Goal: Task Accomplishment & Management: Use online tool/utility

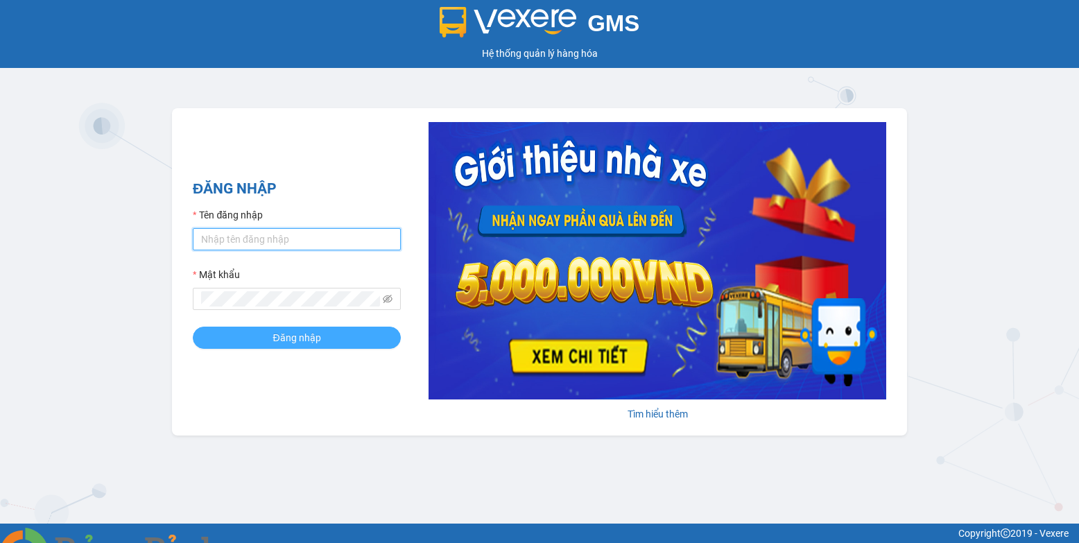
type input "bxpvd.tananh"
click at [300, 343] on span "Đăng nhập" at bounding box center [297, 337] width 48 height 15
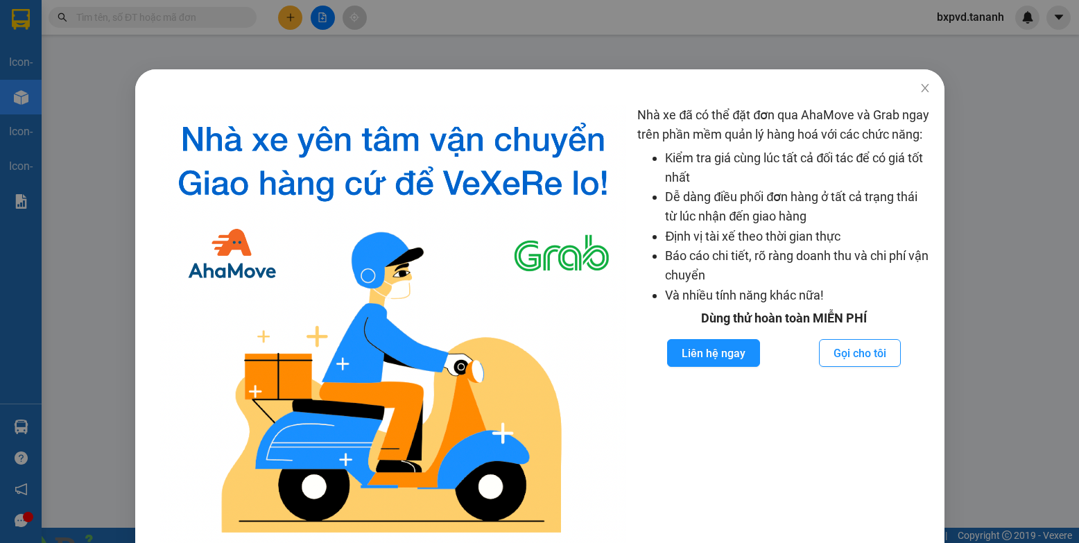
click at [255, 542] on span at bounding box center [238, 551] width 33 height 14
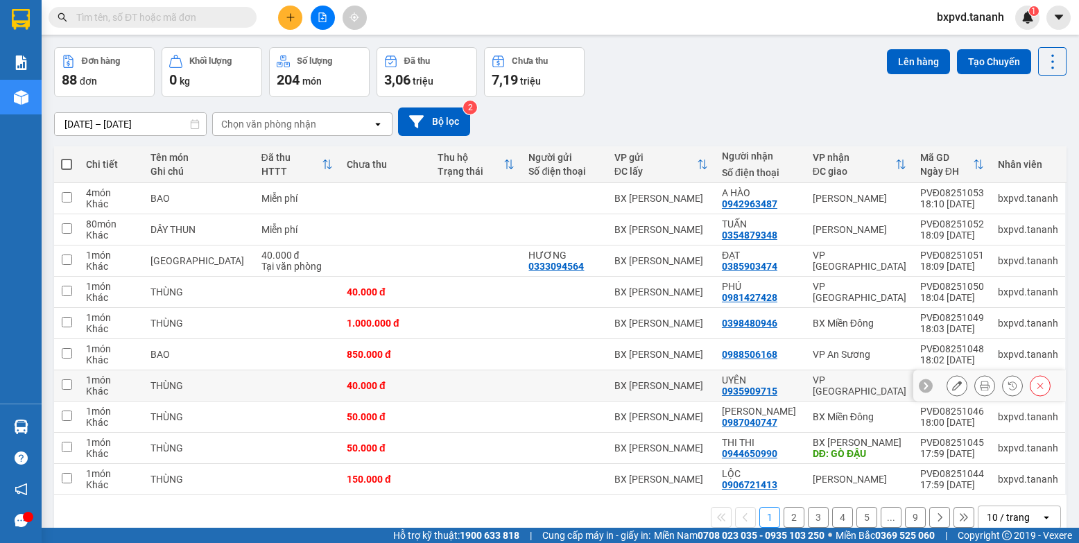
scroll to position [74, 0]
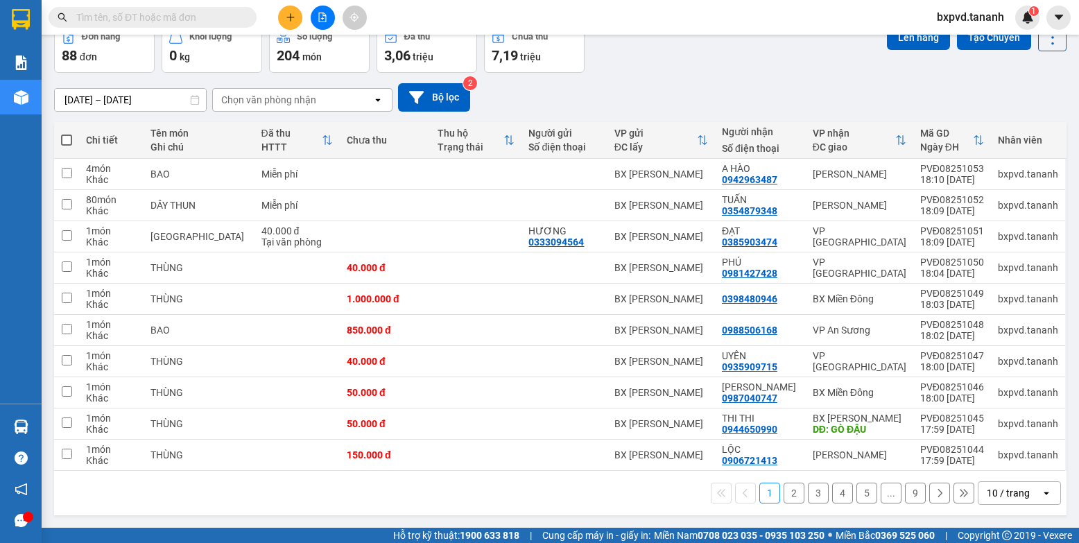
click at [987, 488] on div "10 / trang" at bounding box center [1008, 493] width 43 height 14
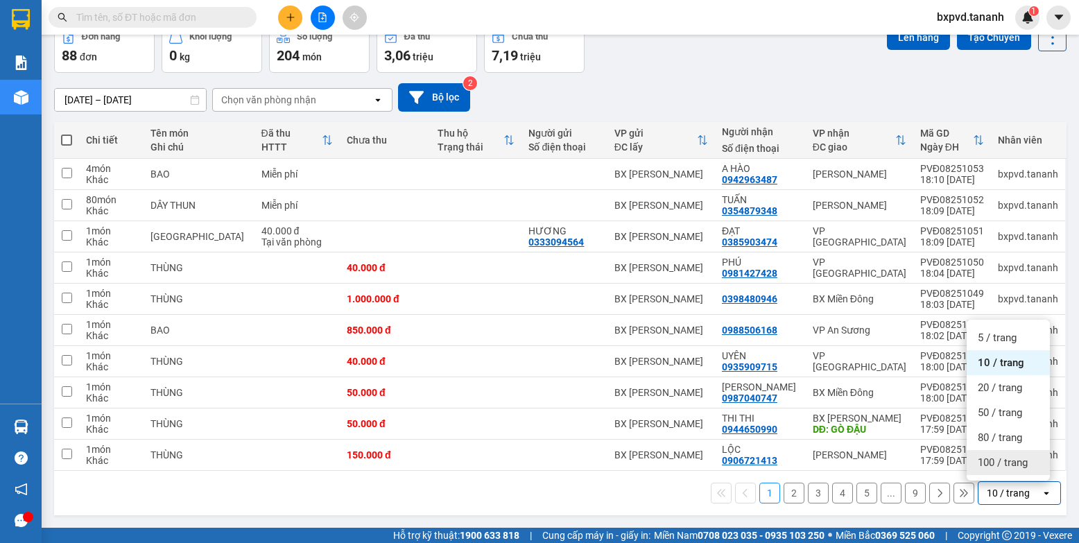
click at [995, 463] on span "100 / trang" at bounding box center [1003, 463] width 50 height 14
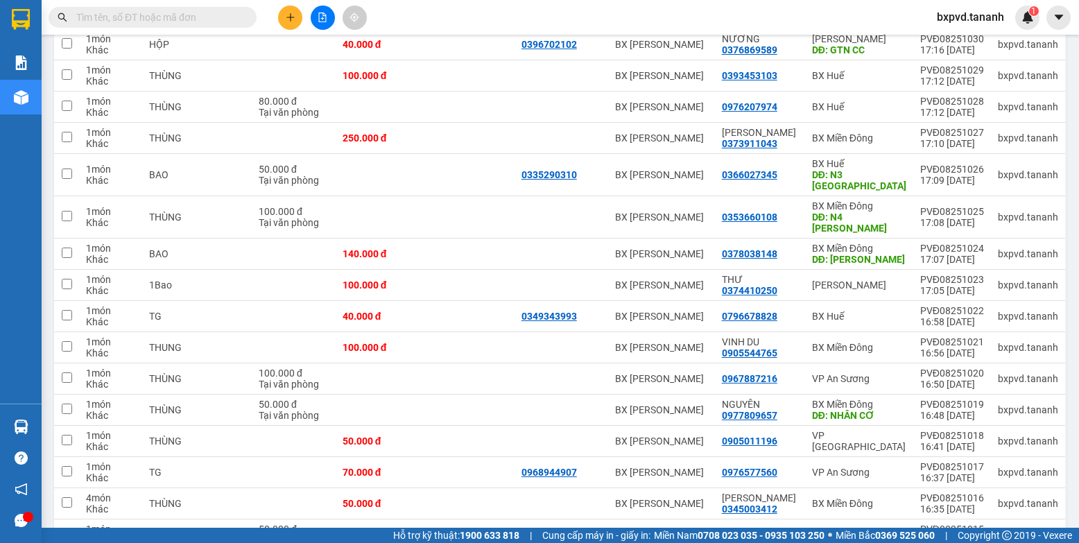
scroll to position [698, 0]
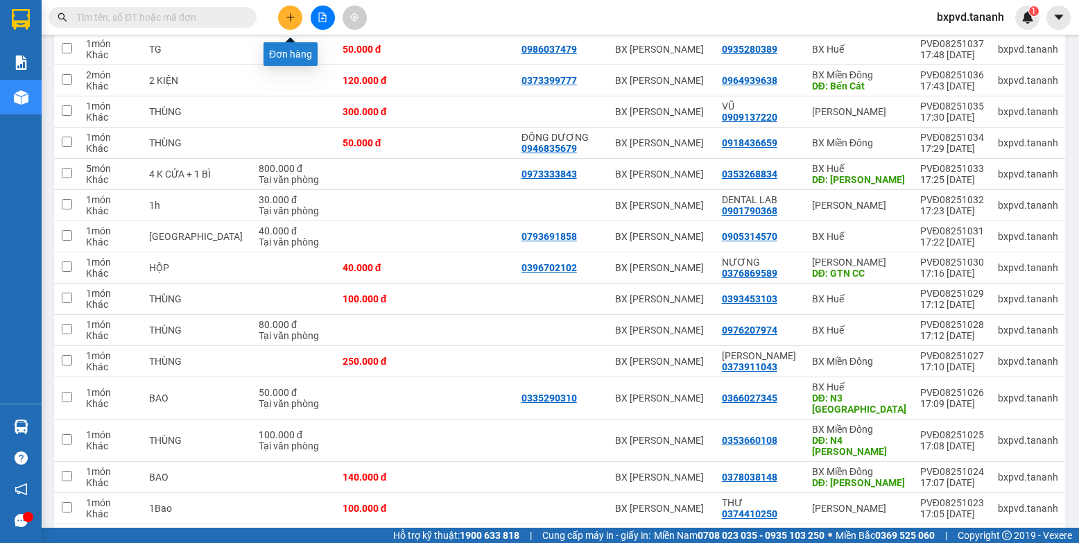
click at [295, 15] on icon "plus" at bounding box center [291, 17] width 10 height 10
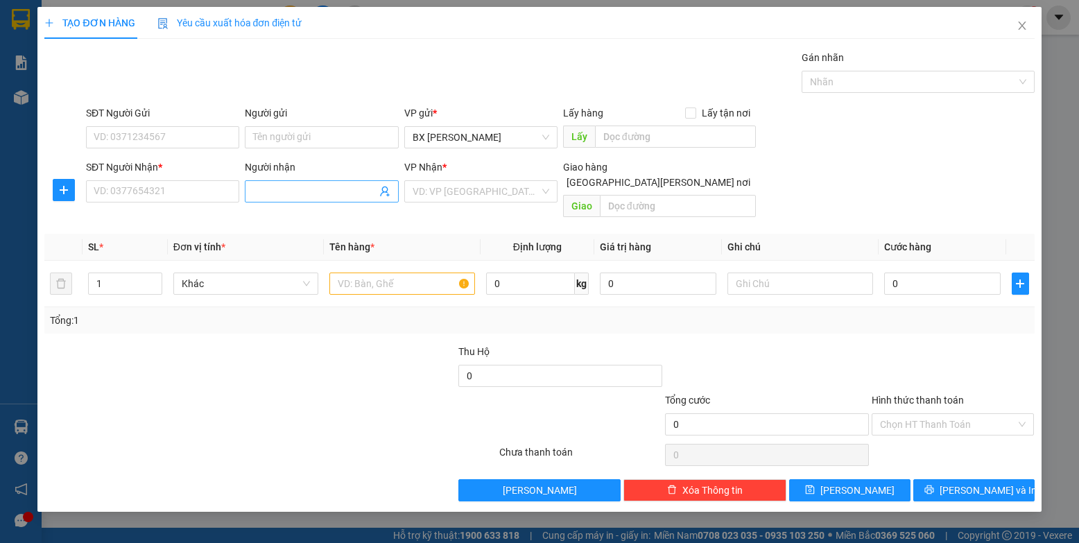
click at [298, 191] on input "Người nhận" at bounding box center [314, 191] width 123 height 15
type input "BÁNH"
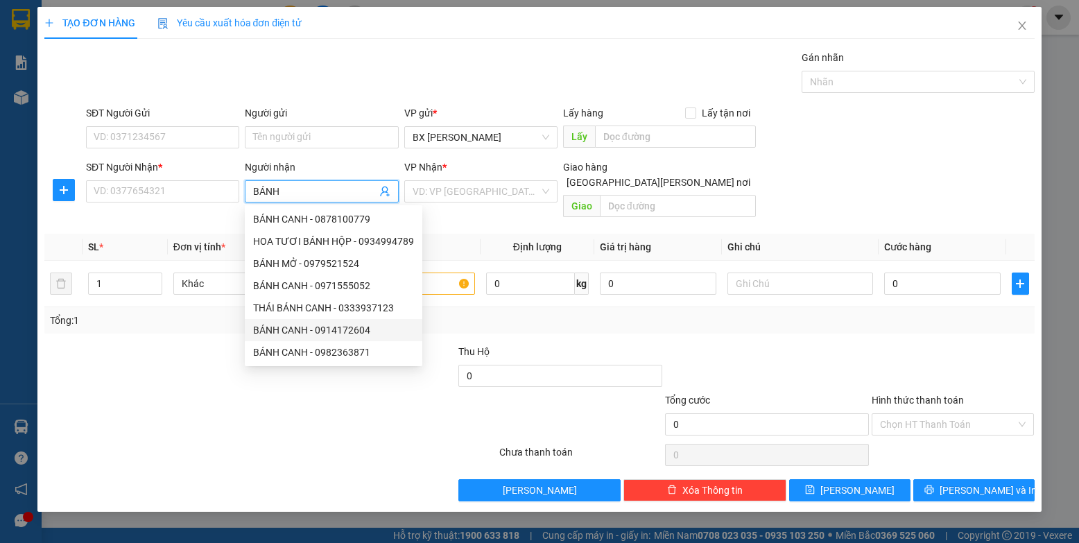
click at [327, 336] on div "BÁNH CANH - 0914172604" at bounding box center [333, 330] width 161 height 15
type input "0914172604"
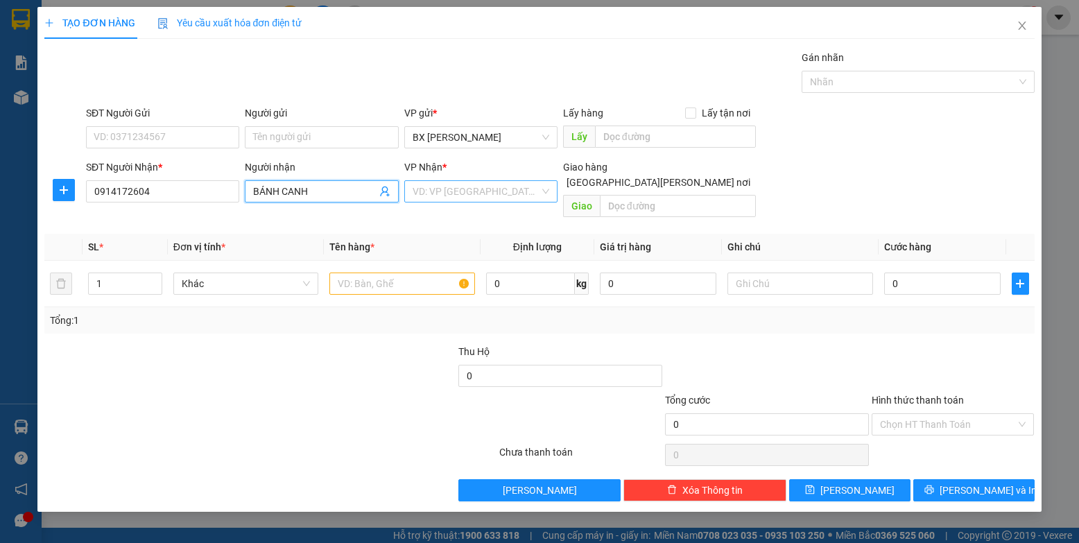
type input "BÁNH CANH"
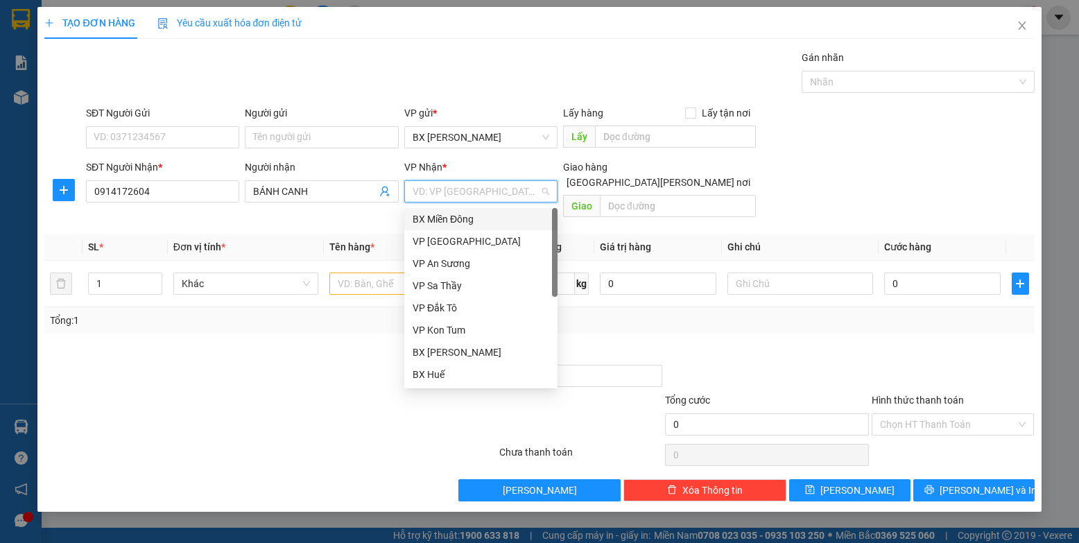
click at [444, 184] on input "search" at bounding box center [476, 191] width 127 height 21
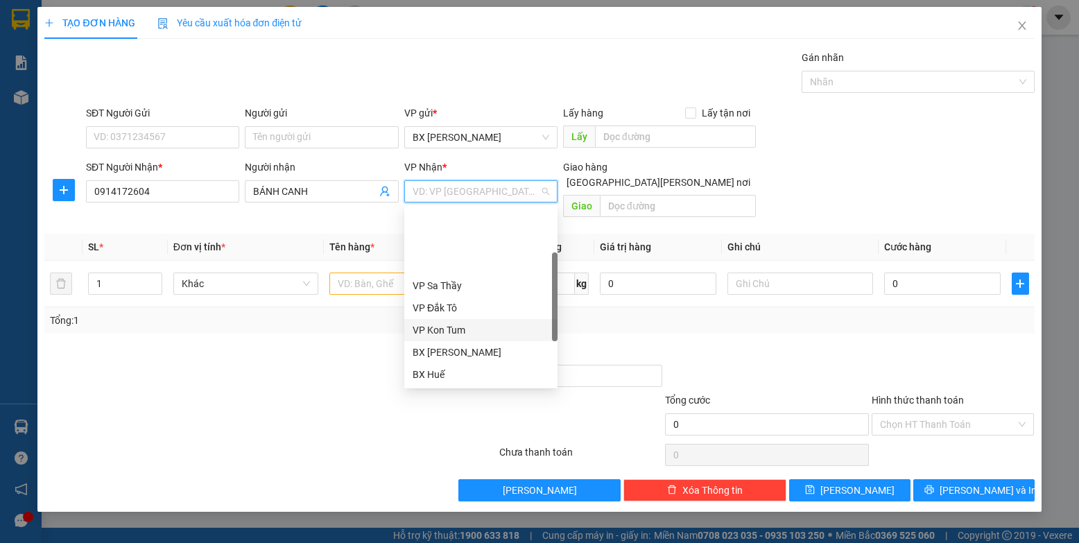
scroll to position [139, 0]
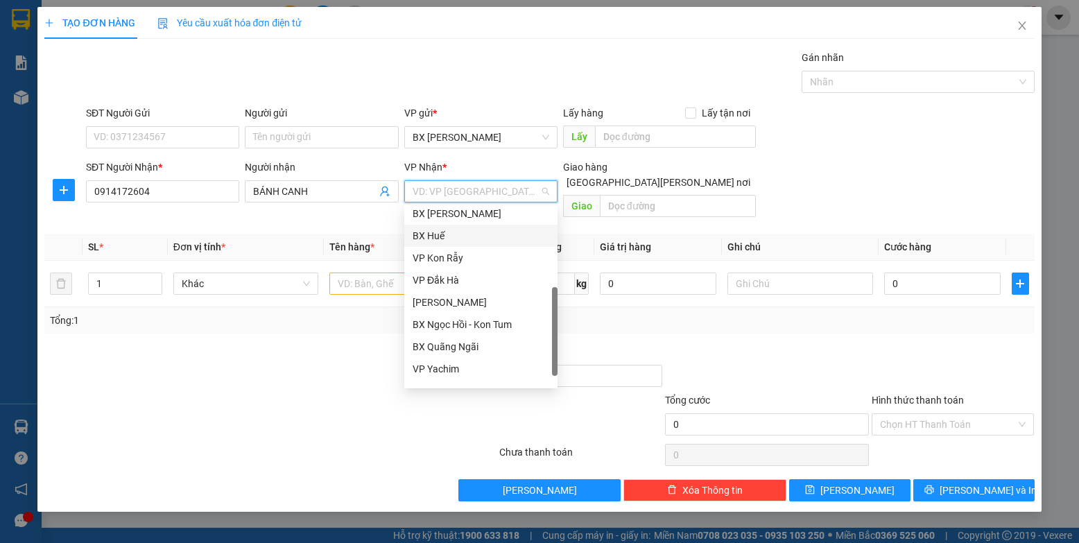
click at [467, 232] on div "BX Huế" at bounding box center [481, 235] width 137 height 15
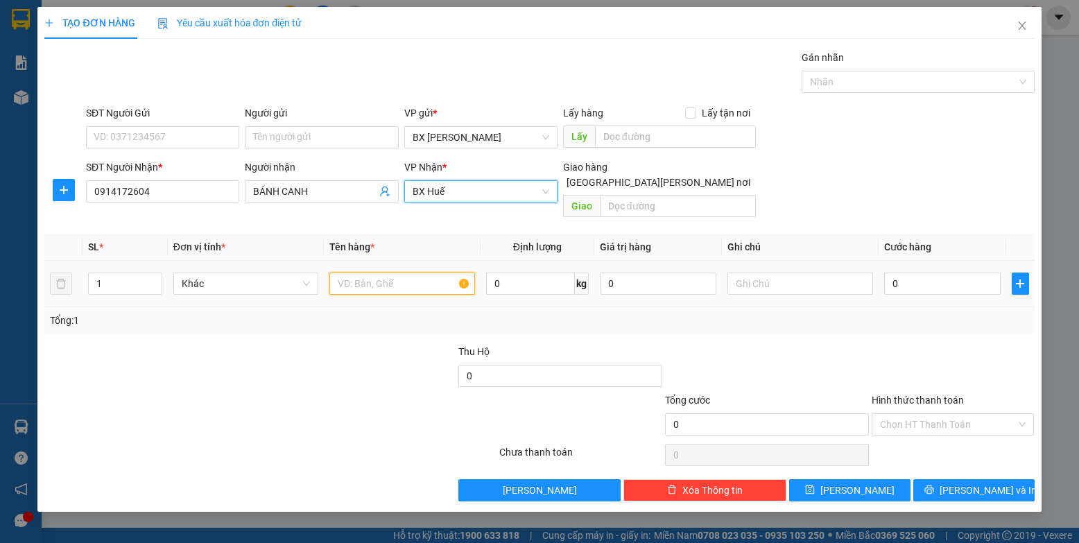
click at [411, 273] on input "text" at bounding box center [402, 284] width 146 height 22
type input "BAOI"
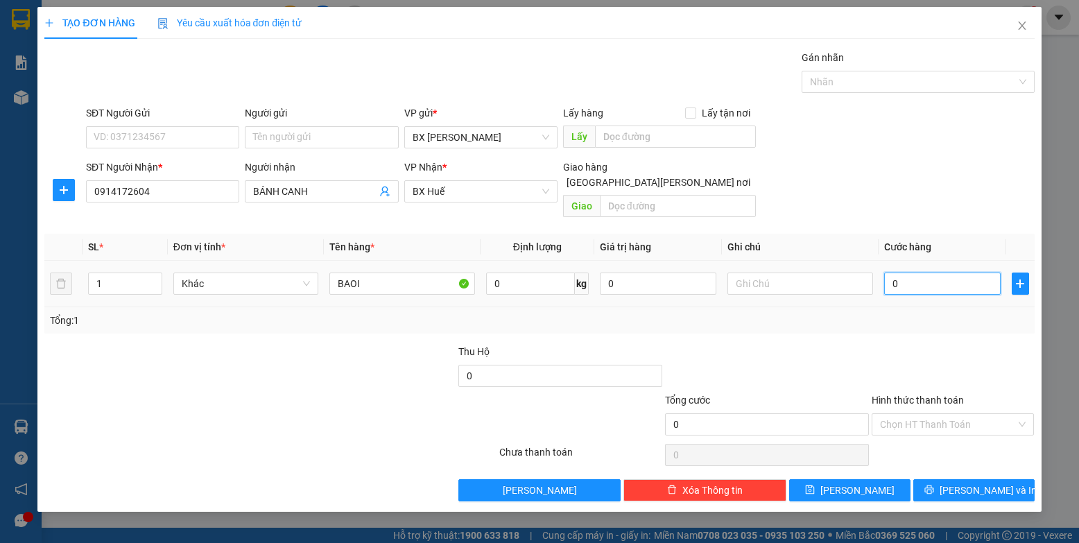
click at [906, 273] on input "0" at bounding box center [942, 284] width 117 height 22
type input "4"
type input "48"
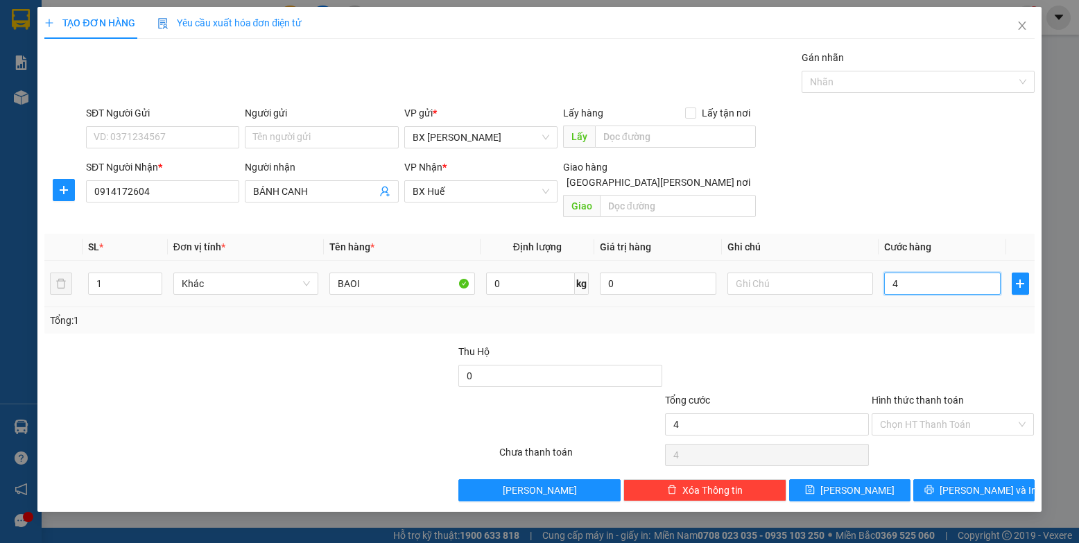
type input "48"
type input "480"
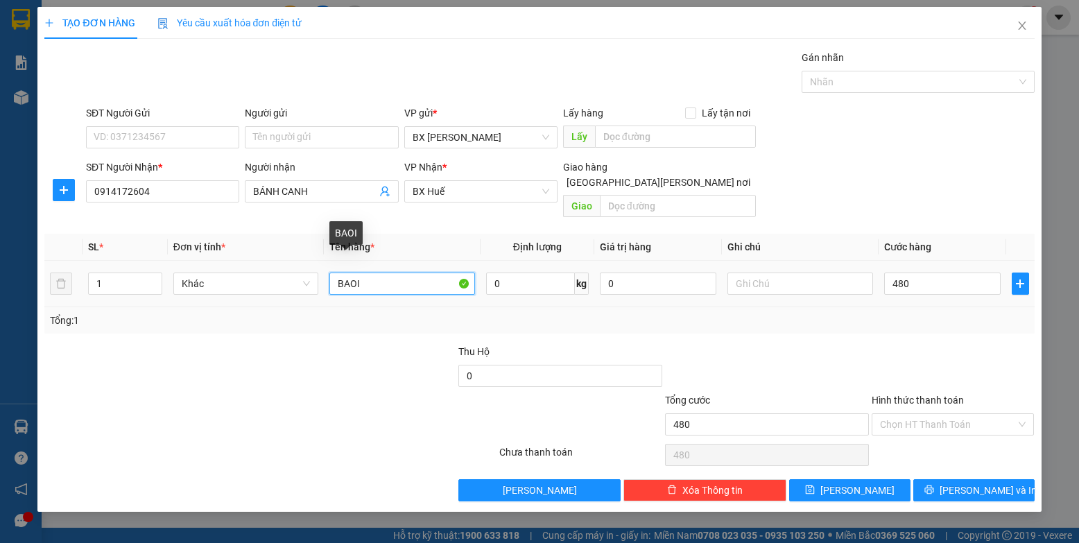
type input "480.000"
click at [406, 275] on input "BAOI" at bounding box center [402, 284] width 146 height 22
type input "BAO"
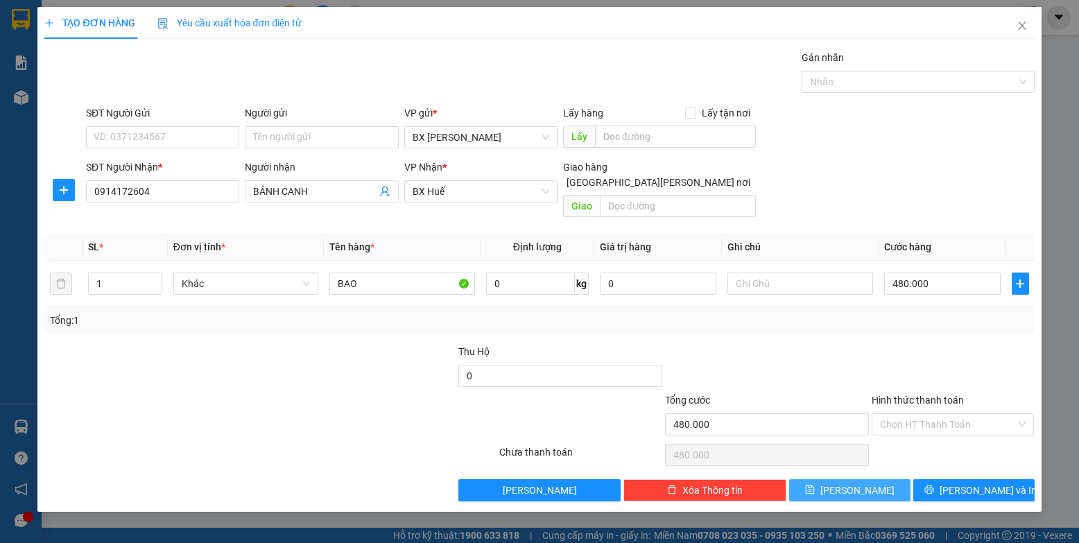
drag, startPoint x: 856, startPoint y: 476, endPoint x: 844, endPoint y: 476, distance: 11.8
click at [856, 483] on span "[PERSON_NAME]" at bounding box center [858, 490] width 74 height 15
type input "0"
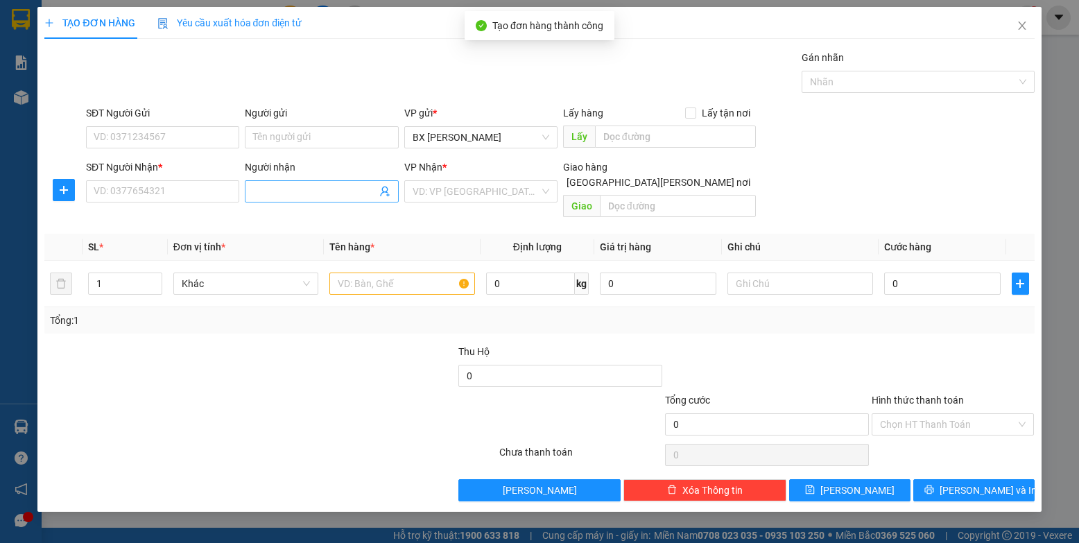
click at [325, 195] on input "Người nhận" at bounding box center [314, 191] width 123 height 15
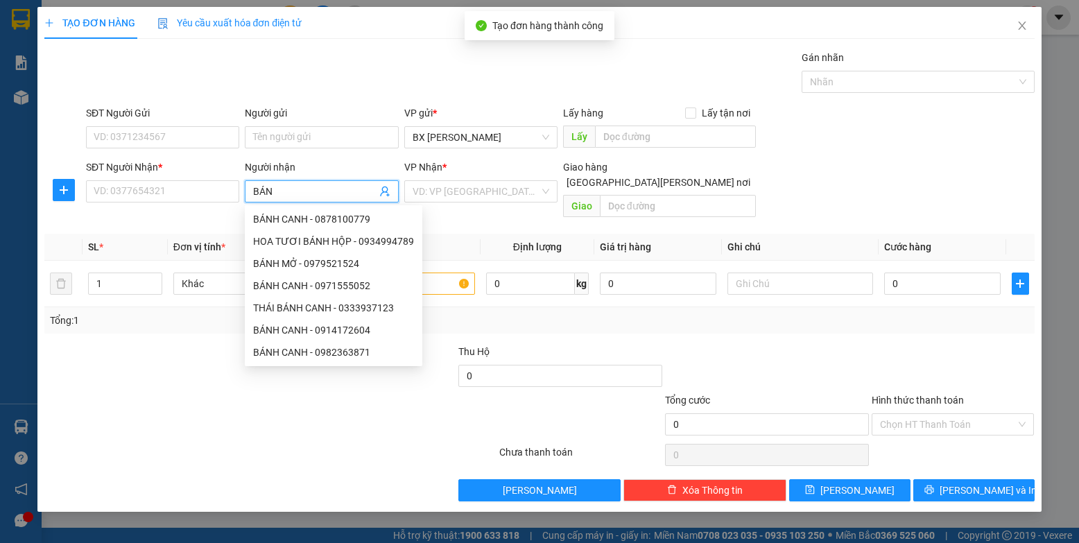
type input "BÁNH"
click at [334, 349] on div "BÁNH CANH - 0982363871" at bounding box center [333, 352] width 161 height 15
type input "0982363871"
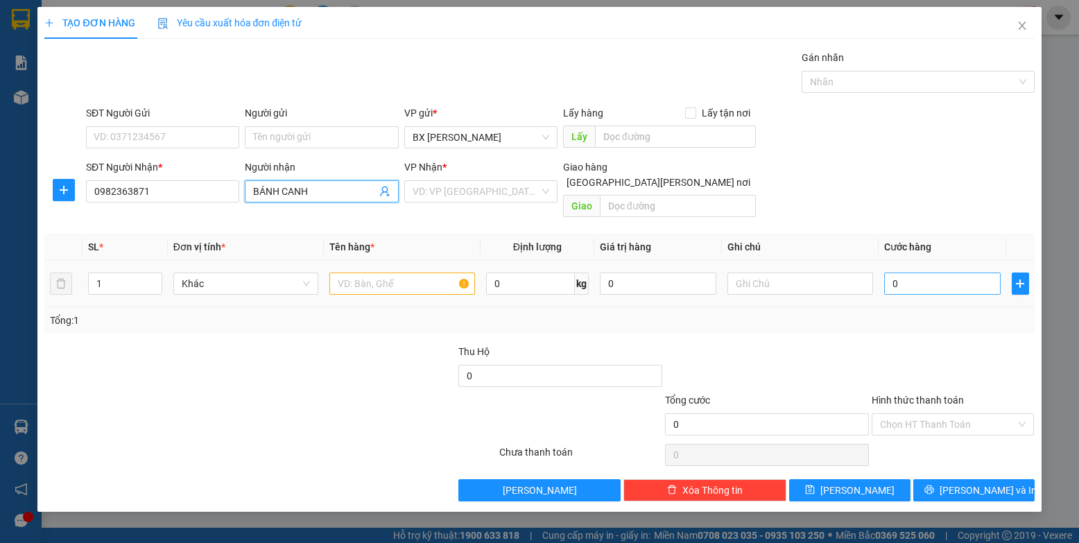
type input "BÁNH CANH"
drag, startPoint x: 904, startPoint y: 264, endPoint x: 879, endPoint y: 253, distance: 27.7
click at [904, 273] on input "0" at bounding box center [942, 284] width 117 height 22
type input "3"
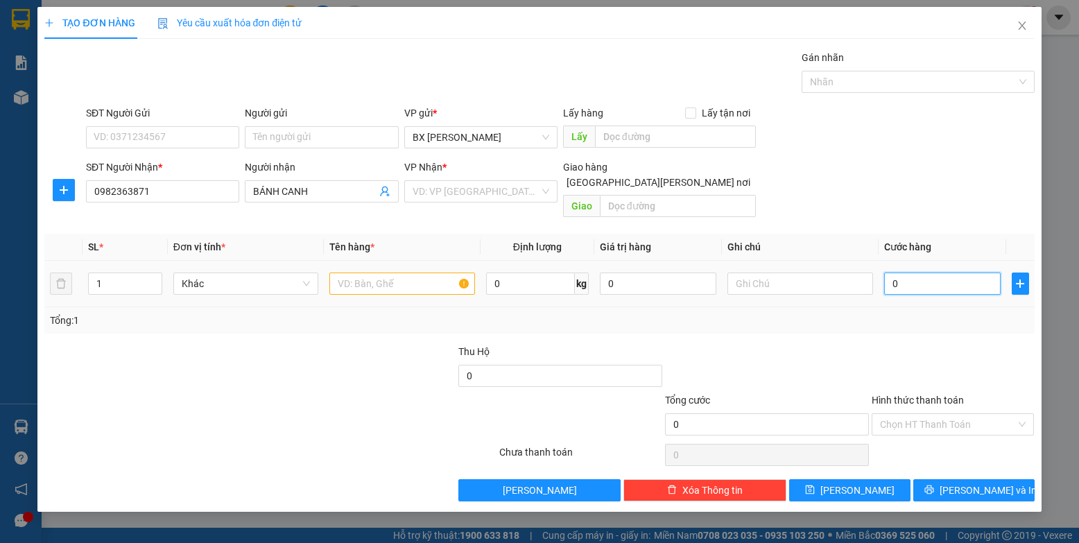
type input "3"
type input "35"
type input "350"
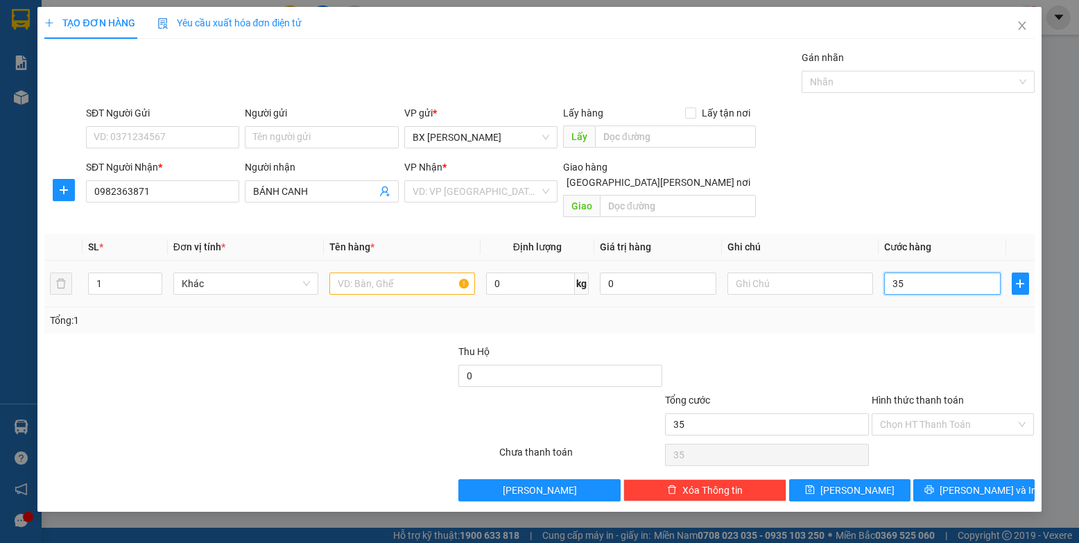
type input "350"
type input "350.000"
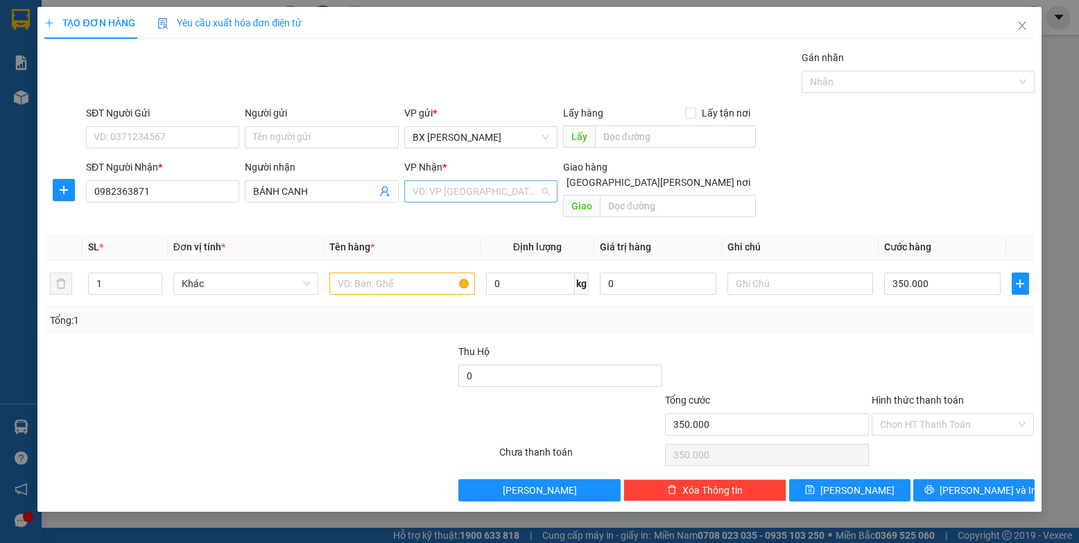
click at [520, 198] on input "search" at bounding box center [476, 191] width 127 height 21
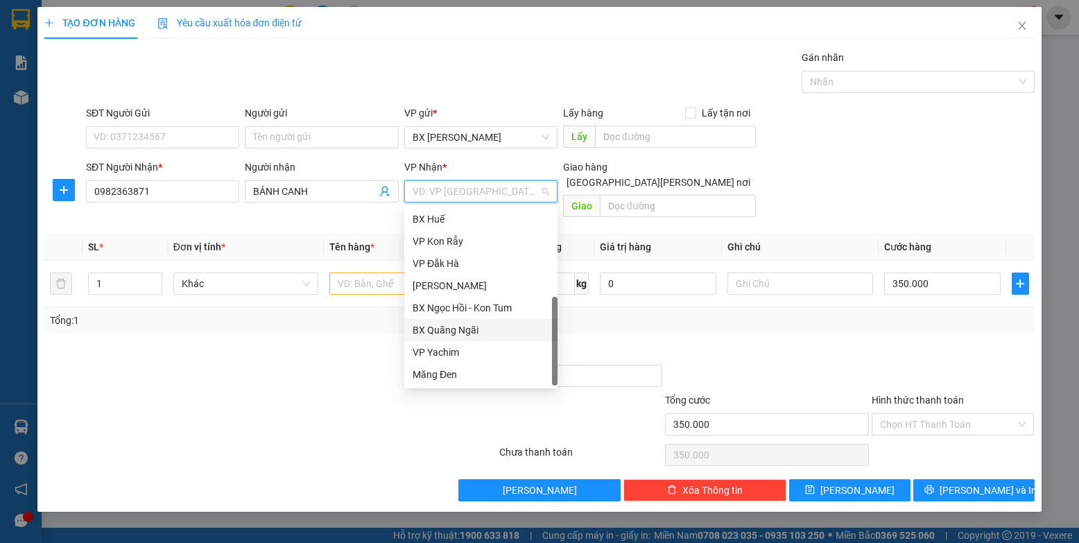
scroll to position [0, 0]
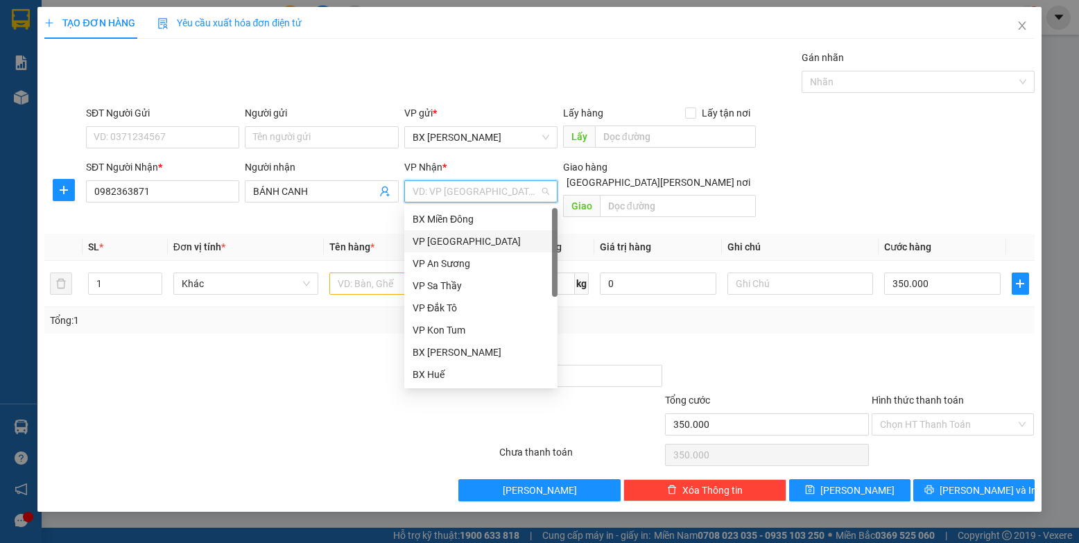
click at [464, 234] on div "VP [GEOGRAPHIC_DATA]" at bounding box center [481, 241] width 137 height 15
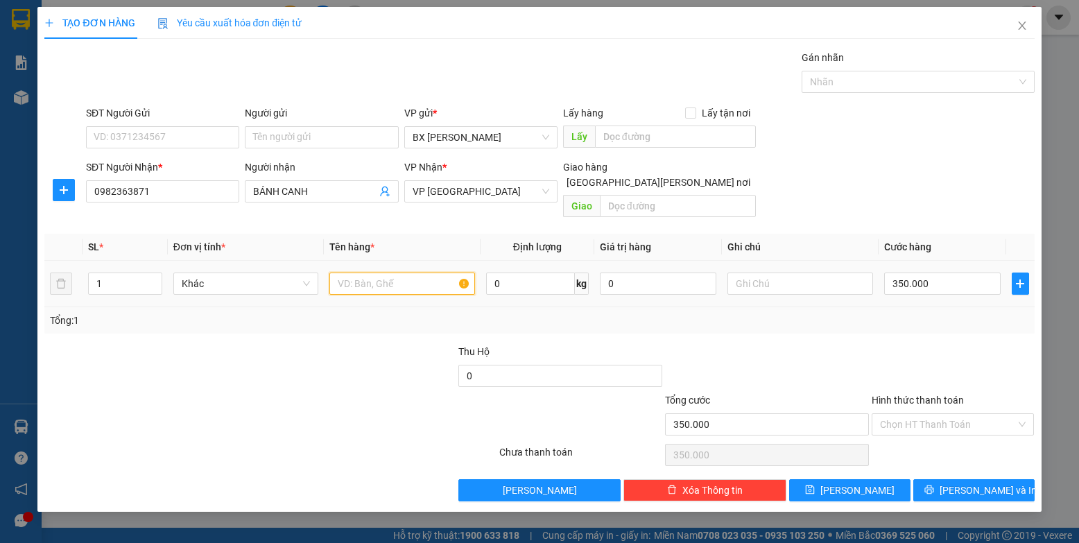
click at [433, 273] on input "text" at bounding box center [402, 284] width 146 height 22
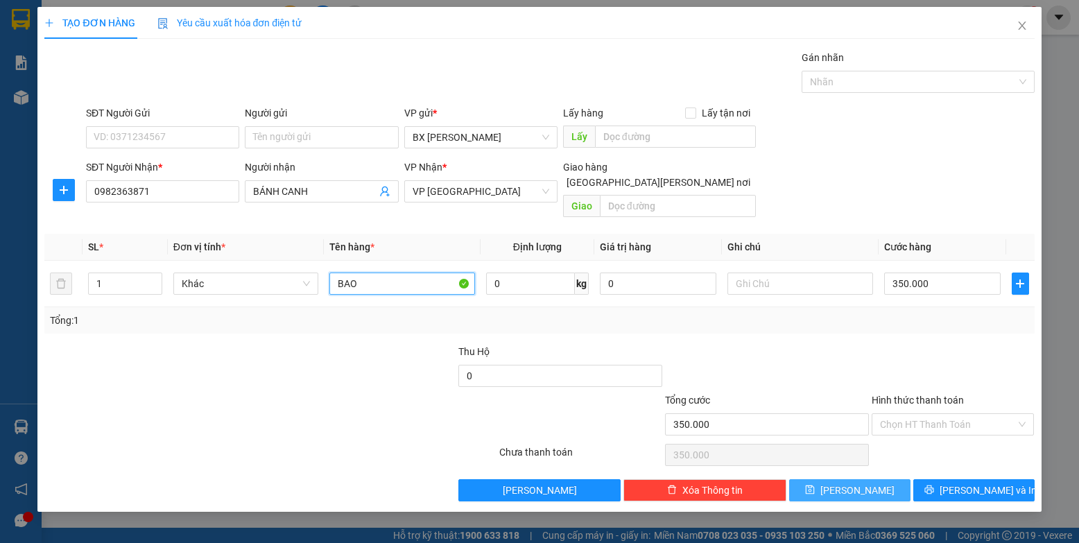
type input "BAO"
drag, startPoint x: 891, startPoint y: 476, endPoint x: 737, endPoint y: 421, distance: 162.8
click at [887, 479] on button "[PERSON_NAME]" at bounding box center [849, 490] width 121 height 22
type input "0"
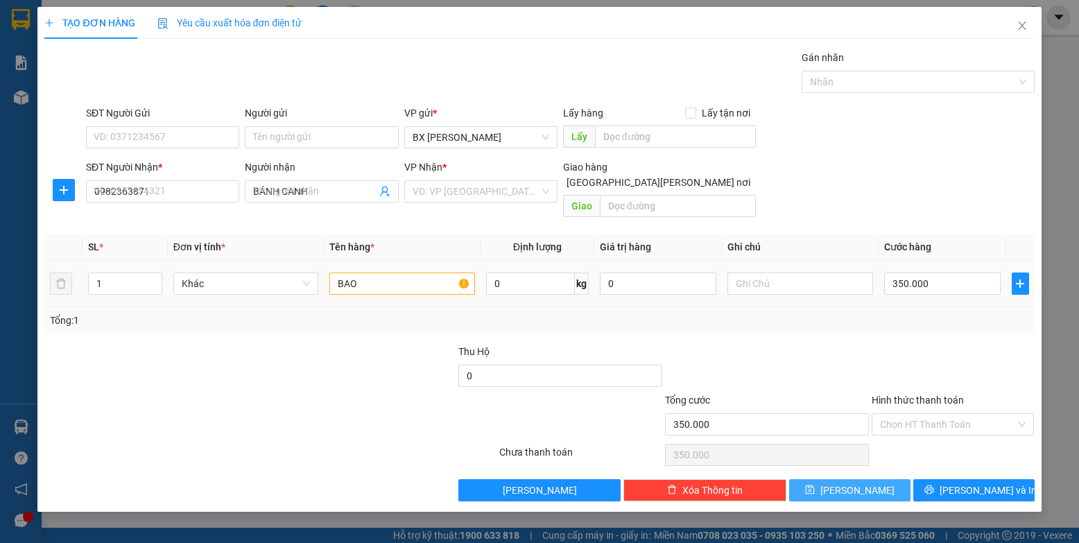
type input "0"
click at [1017, 24] on icon "close" at bounding box center [1022, 25] width 11 height 11
click at [1024, 24] on div "1" at bounding box center [1027, 18] width 24 height 24
click at [1022, 24] on body "Kết quả [PERSON_NAME] ( 0 ) Bộ lọc No Data bxpvd.tananh 1 [PERSON_NAME] [PERSON…" at bounding box center [539, 271] width 1079 height 543
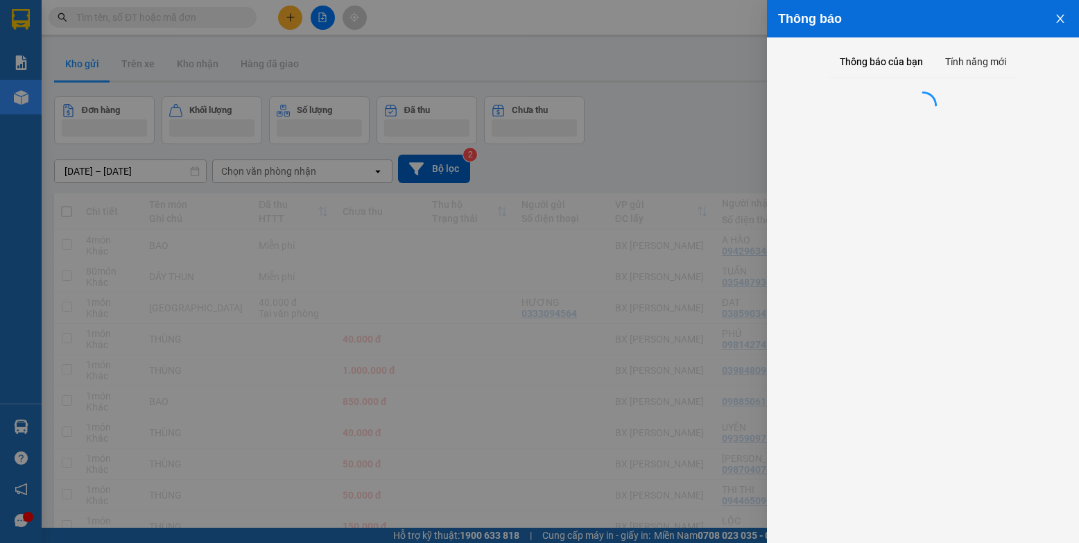
click at [1059, 17] on icon "close" at bounding box center [1060, 19] width 8 height 8
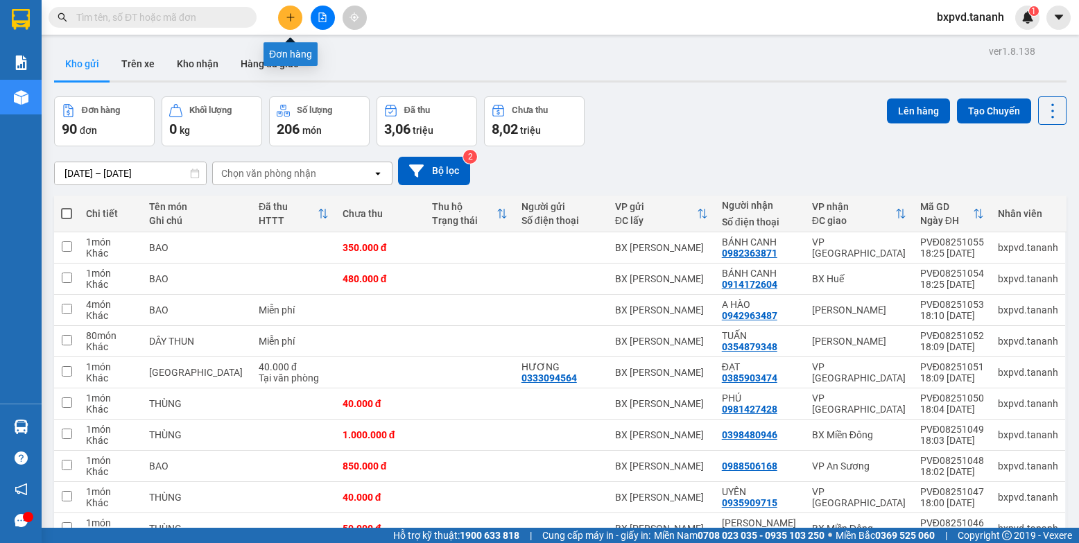
click at [291, 17] on icon "plus" at bounding box center [290, 17] width 8 height 1
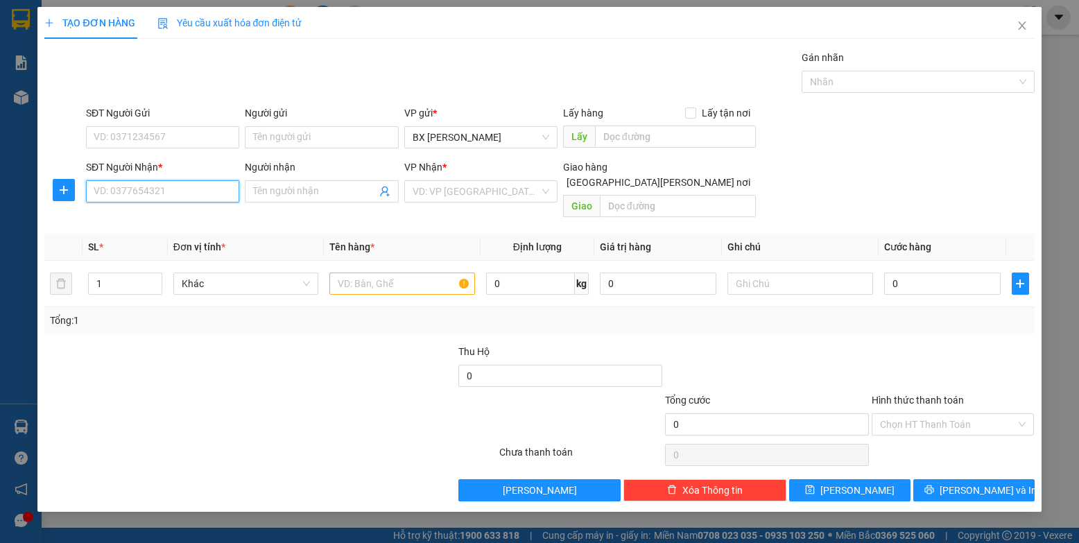
click at [221, 194] on input "SĐT Người Nhận *" at bounding box center [162, 191] width 153 height 22
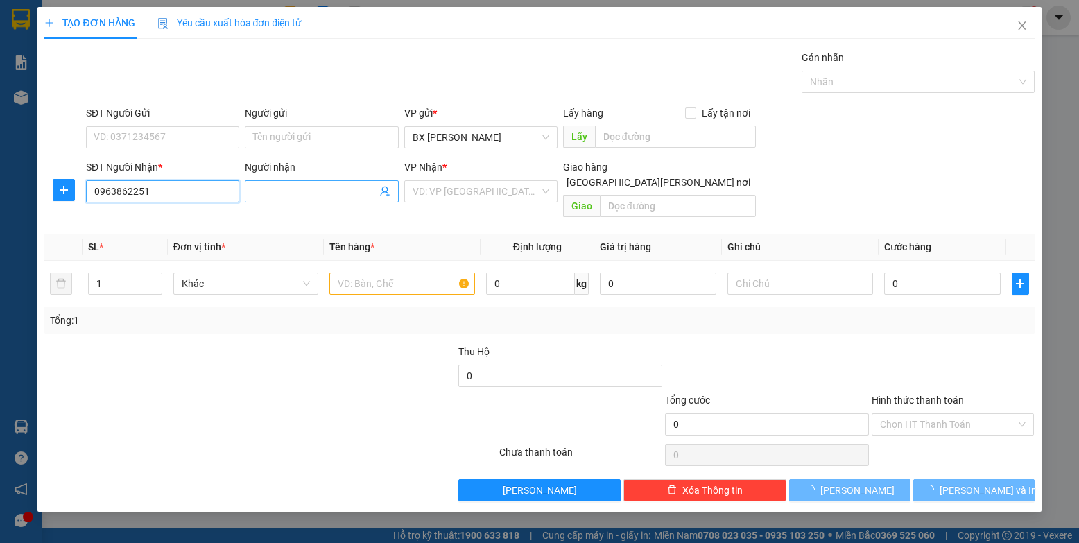
type input "0963862251"
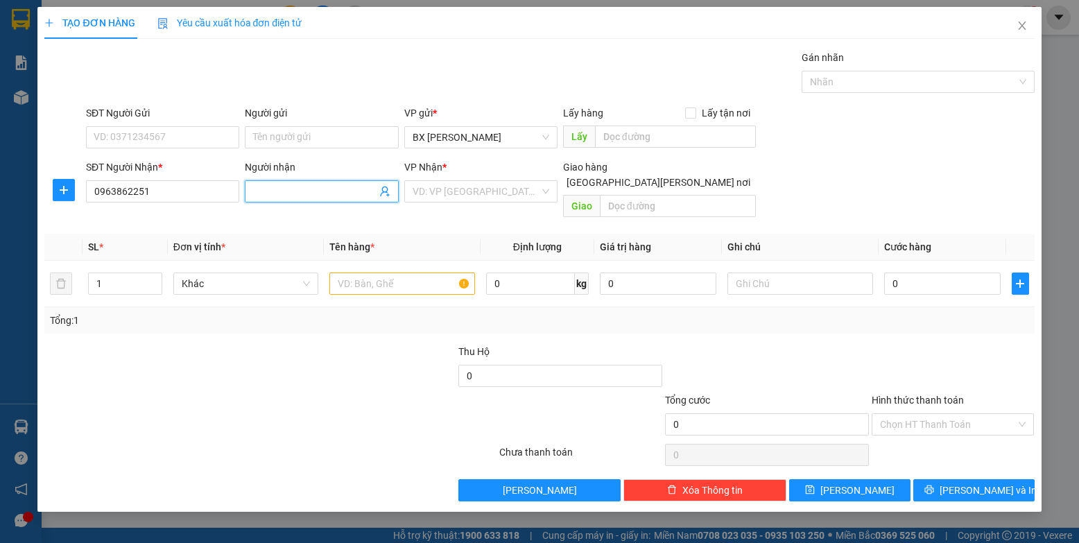
click at [294, 187] on input "Người nhận" at bounding box center [314, 191] width 123 height 15
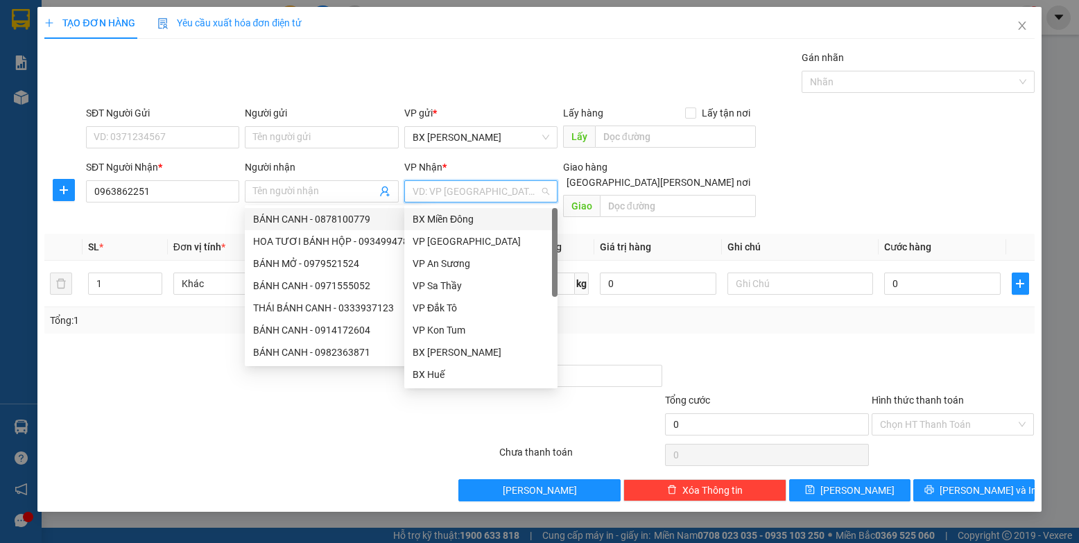
click at [421, 191] on input "search" at bounding box center [476, 191] width 127 height 21
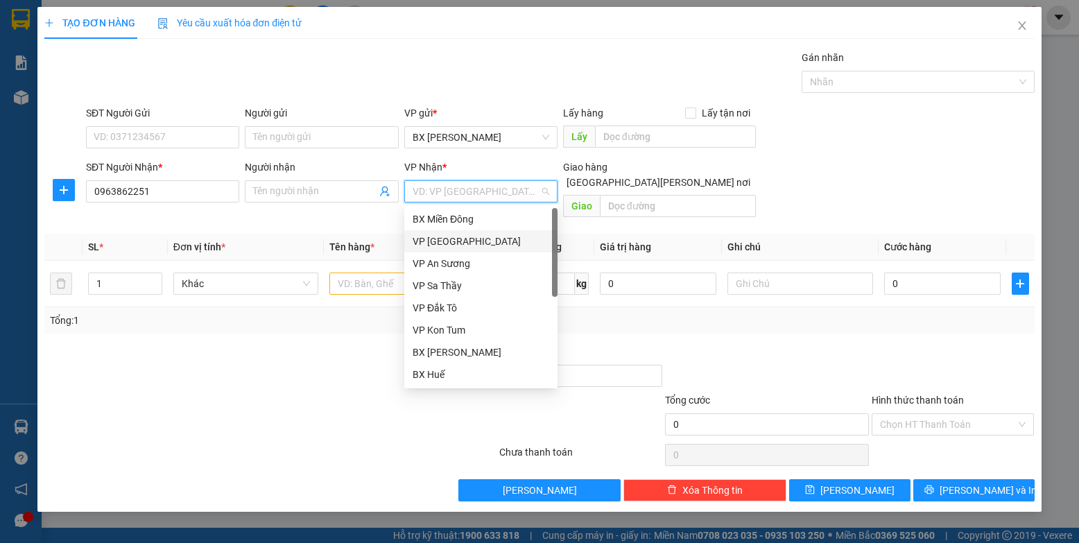
click at [445, 238] on div "VP [GEOGRAPHIC_DATA]" at bounding box center [481, 241] width 137 height 15
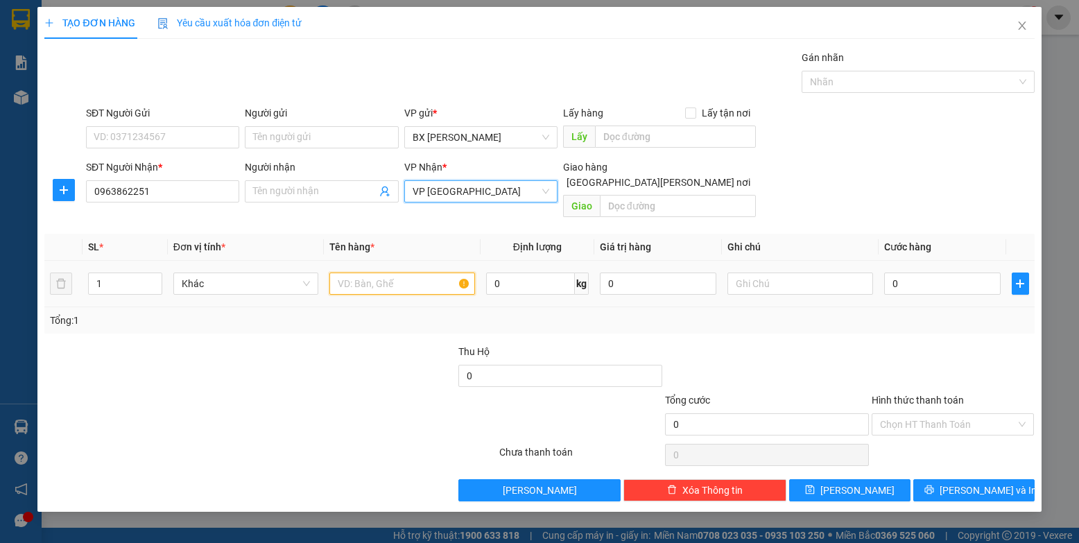
click at [433, 273] on input "text" at bounding box center [402, 284] width 146 height 22
type input "THÙNG"
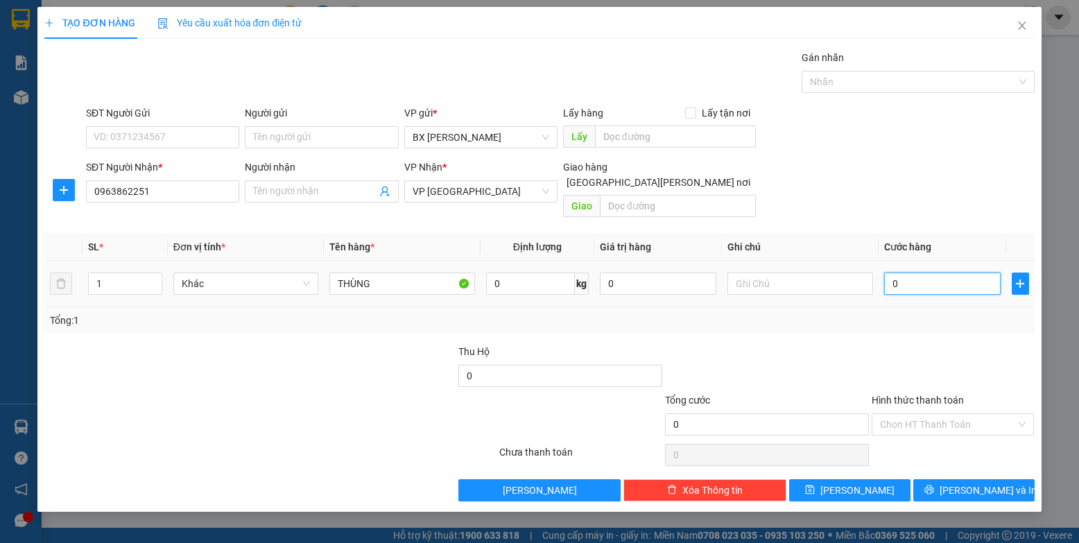
click at [894, 273] on input "0" at bounding box center [942, 284] width 117 height 22
type input "5"
type input "50"
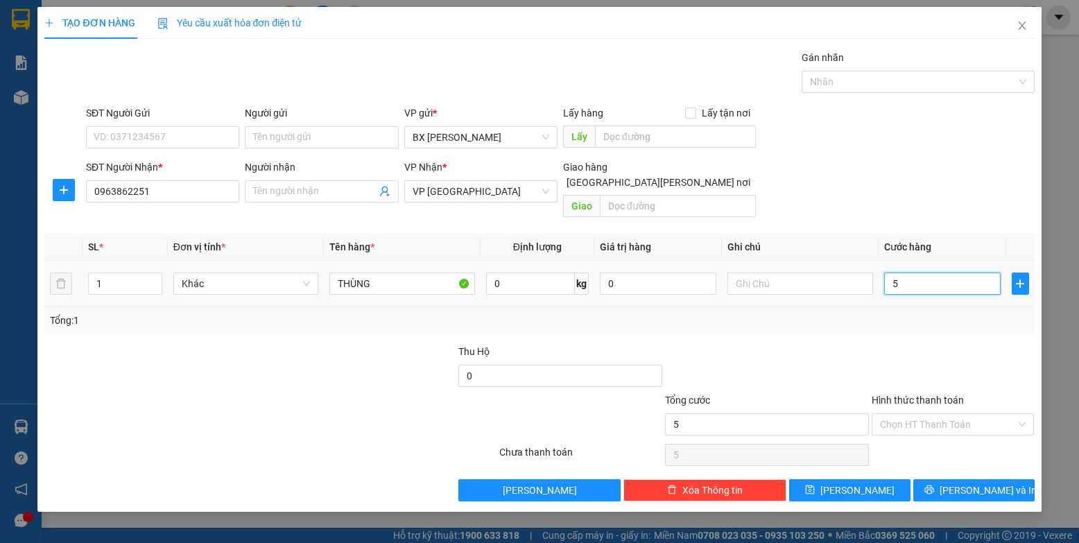
type input "50"
click at [520, 190] on span "VP [GEOGRAPHIC_DATA]" at bounding box center [481, 191] width 137 height 21
type input "50.000"
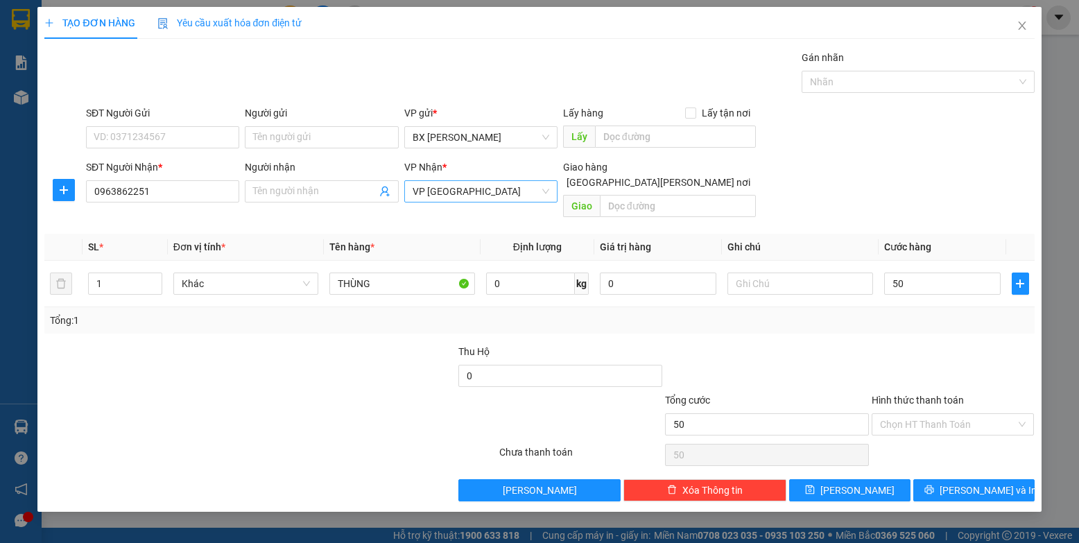
type input "50.000"
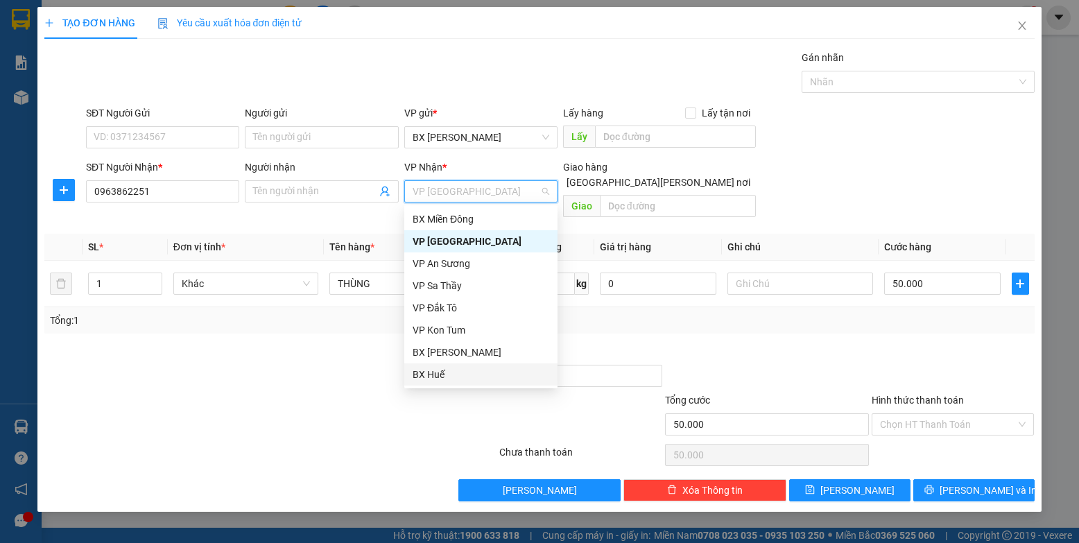
click at [457, 372] on div "BX Huế" at bounding box center [481, 374] width 137 height 15
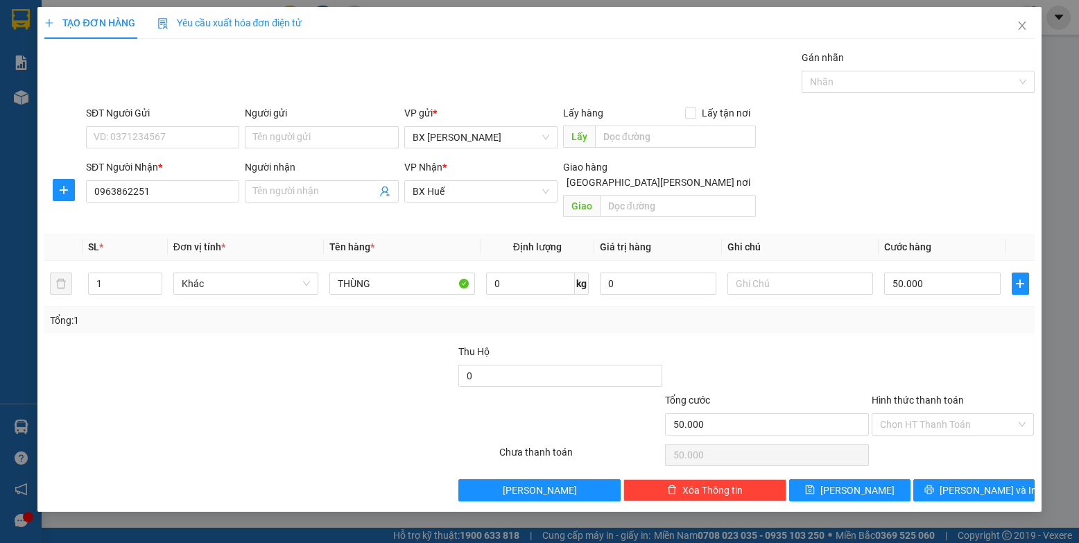
click at [929, 245] on th "Cước hàng" at bounding box center [943, 247] width 128 height 27
click at [919, 273] on input "50.000" at bounding box center [942, 284] width 117 height 22
type input "1"
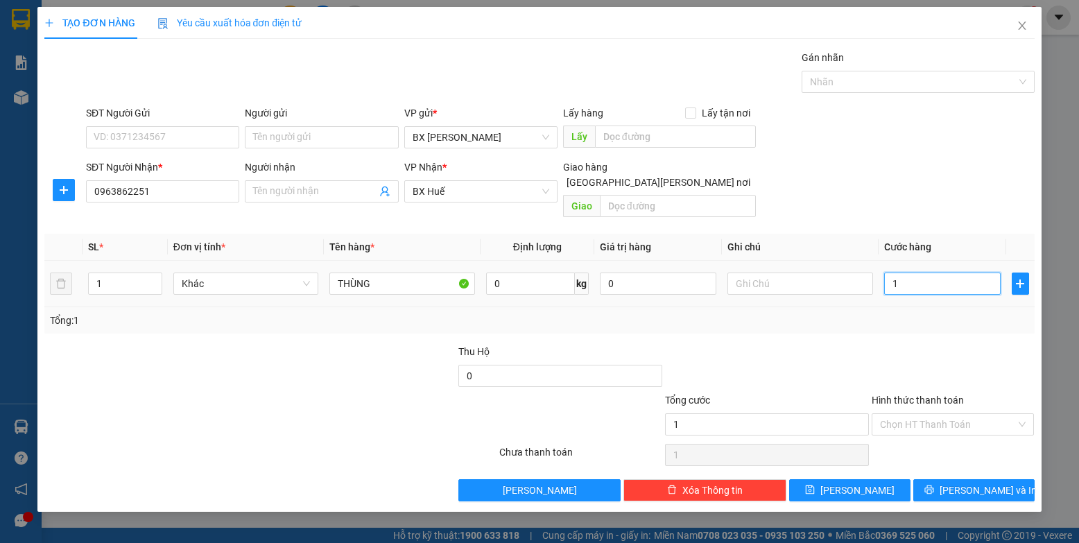
type input "10"
type input "100"
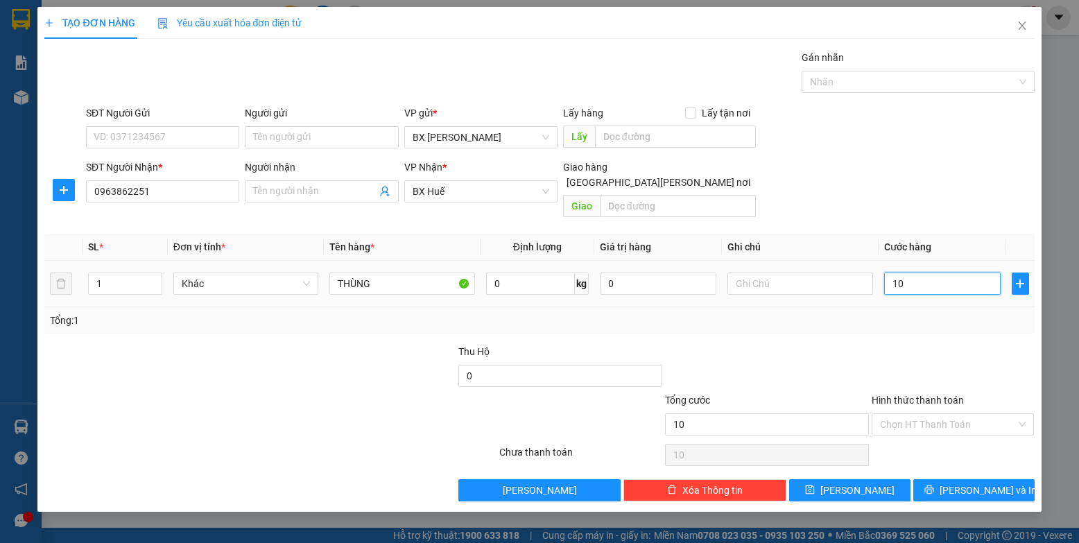
type input "100"
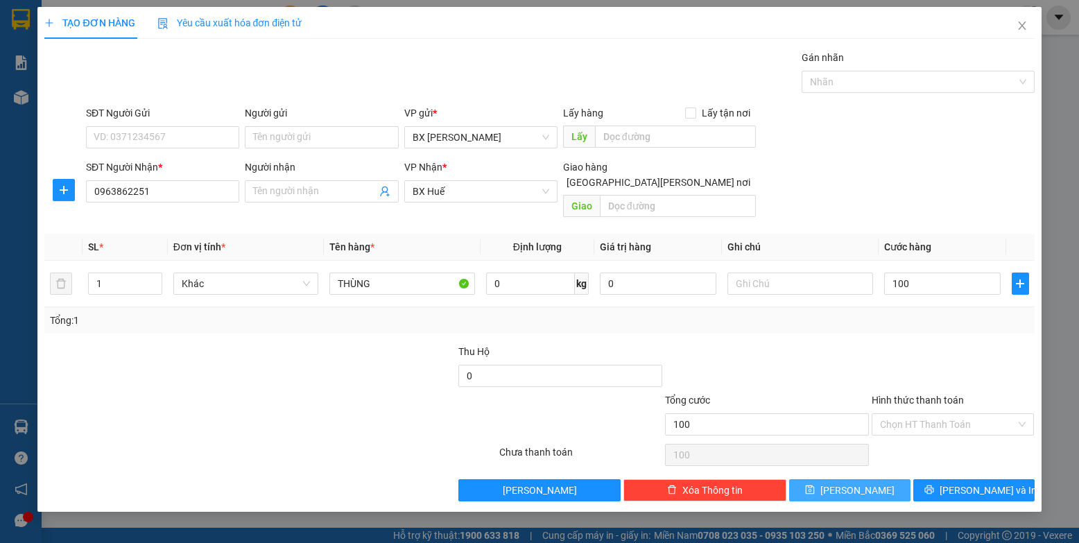
type input "100.000"
click at [815, 485] on span "save" at bounding box center [810, 490] width 10 height 11
type input "0"
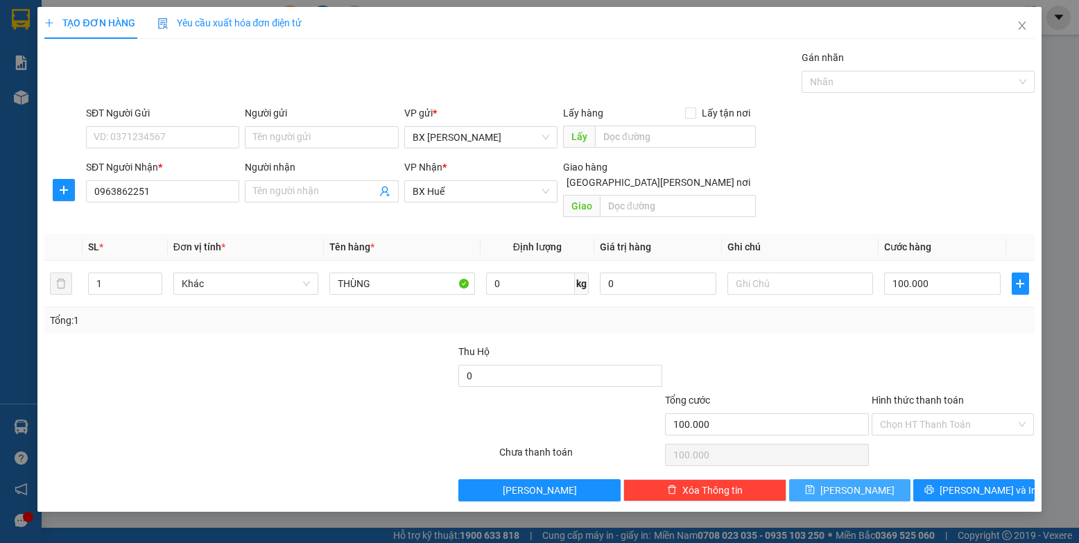
type input "0"
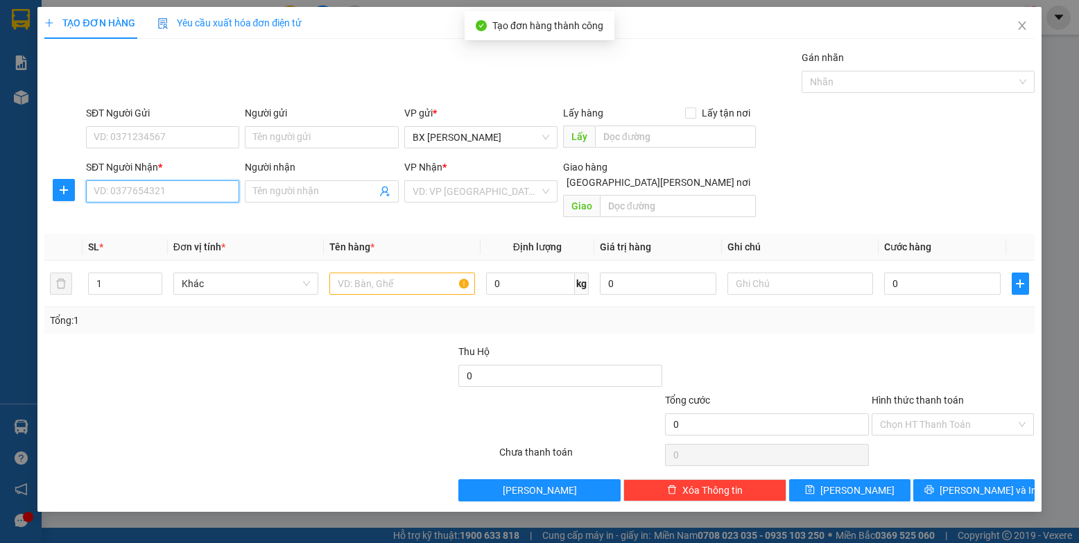
click at [186, 196] on input "SĐT Người Nhận *" at bounding box center [162, 191] width 153 height 22
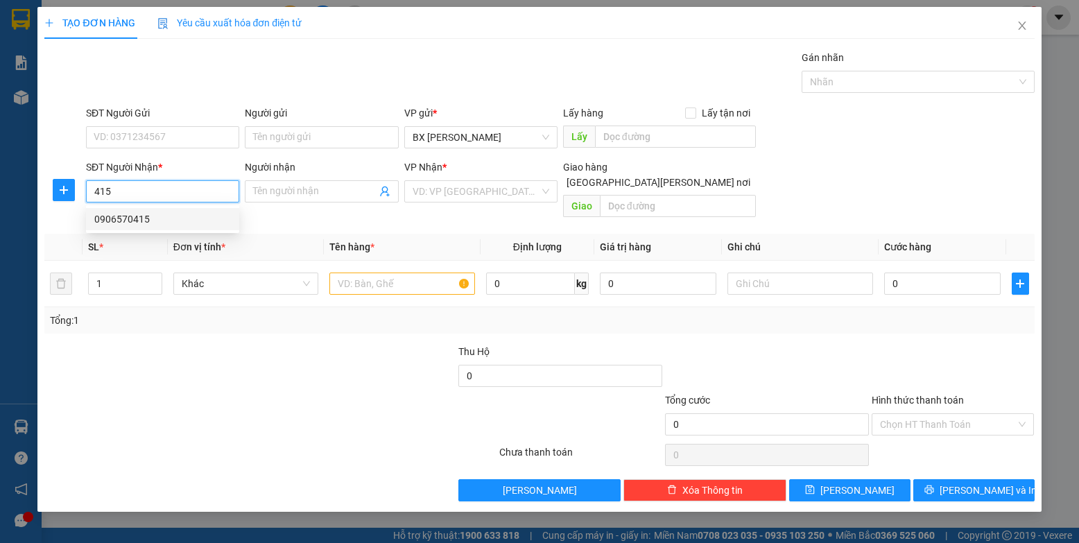
click at [187, 215] on div "0906570415" at bounding box center [162, 219] width 137 height 15
type input "0906570415"
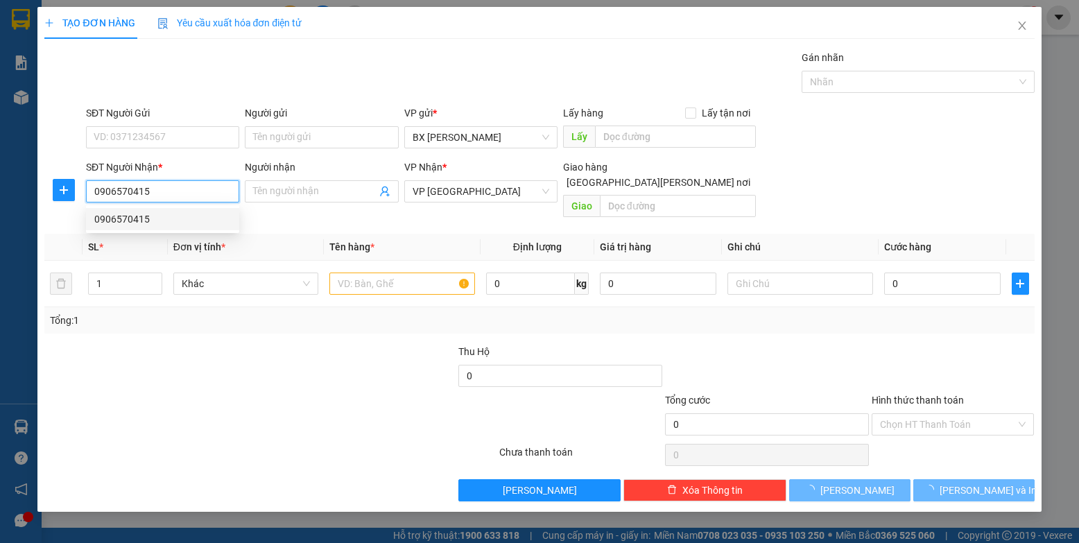
type input "100.000"
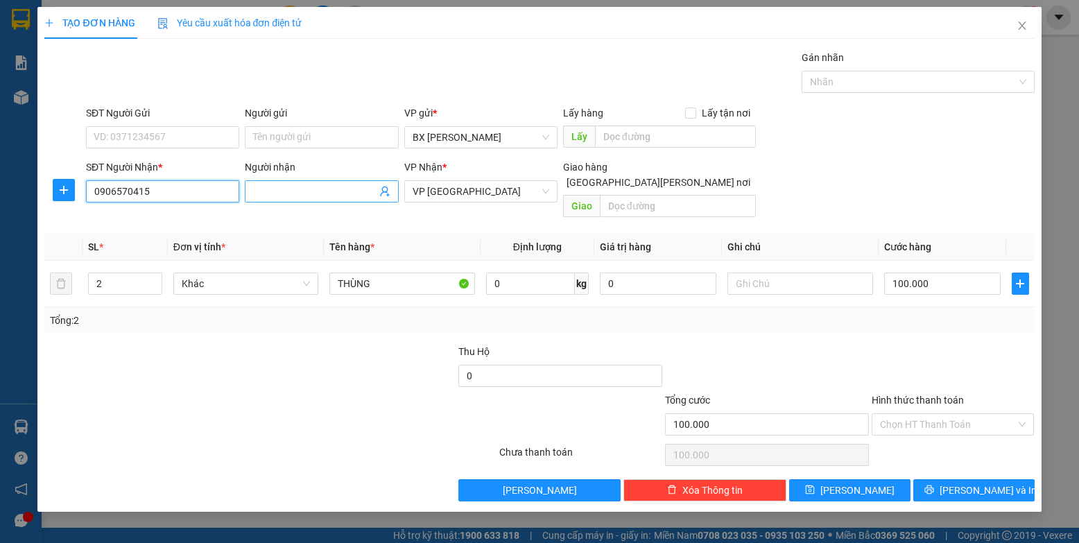
type input "0906570415"
click at [329, 191] on input "Người nhận" at bounding box center [314, 191] width 123 height 15
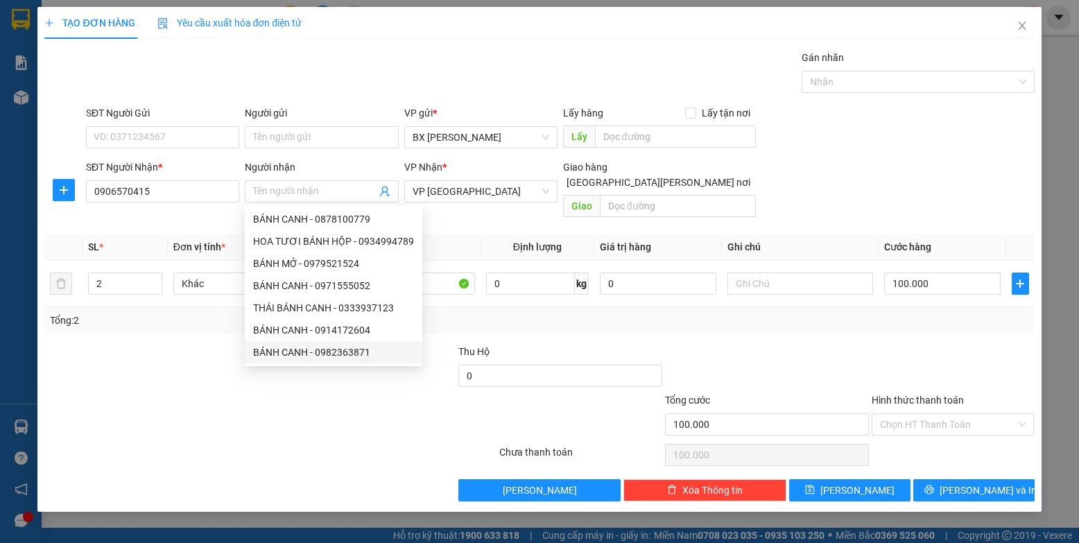
click at [249, 368] on div at bounding box center [146, 368] width 207 height 49
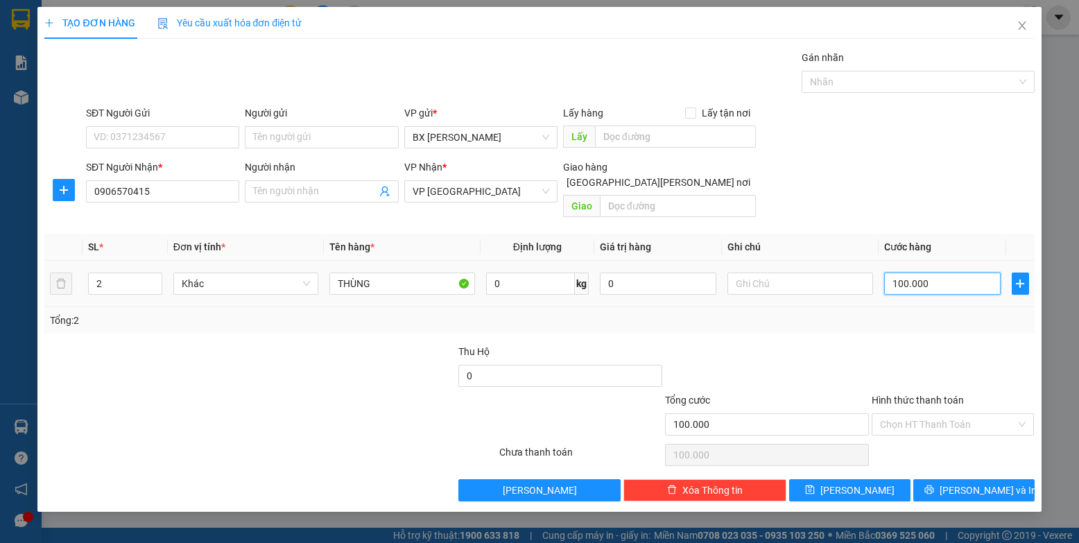
click at [904, 273] on input "100.000" at bounding box center [942, 284] width 117 height 22
type input "5"
type input "50"
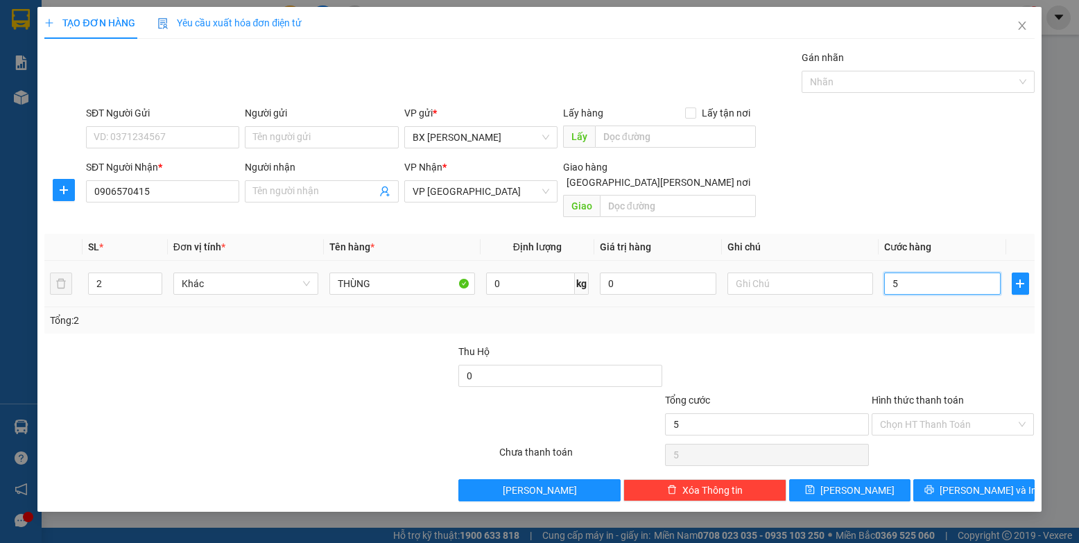
type input "50"
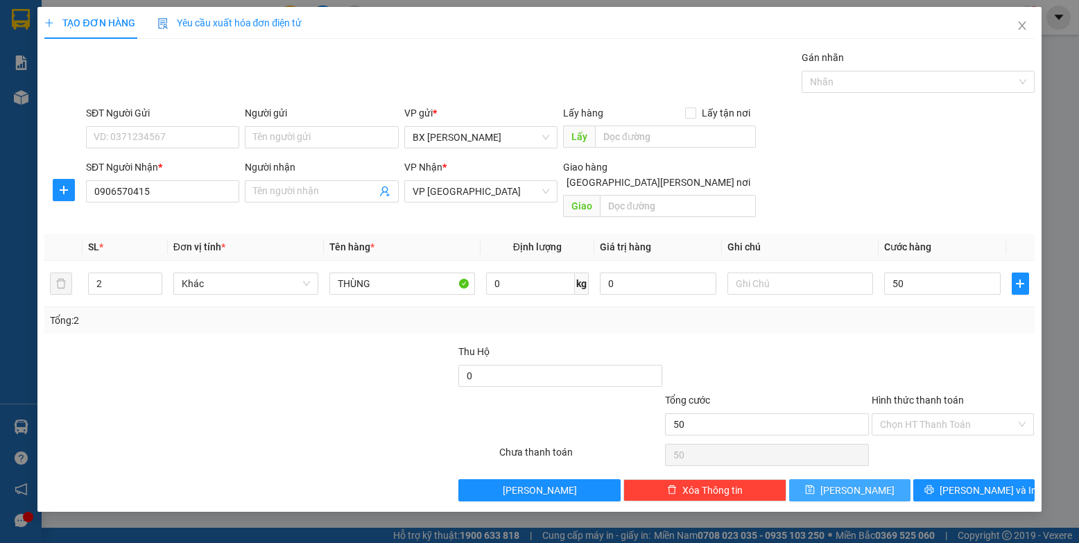
type input "50.000"
click at [849, 483] on span "[PERSON_NAME]" at bounding box center [858, 490] width 74 height 15
type input "0"
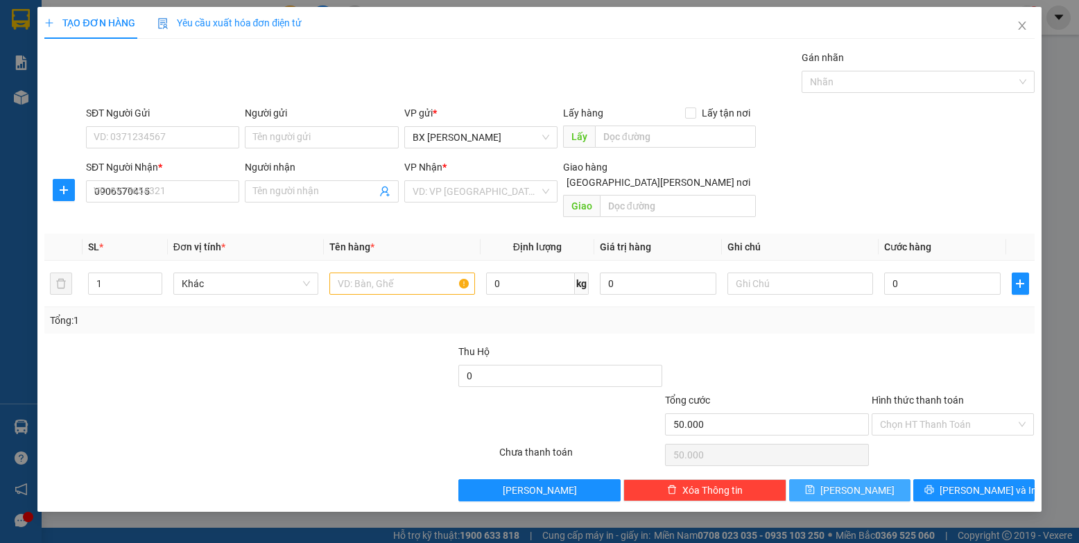
type input "0"
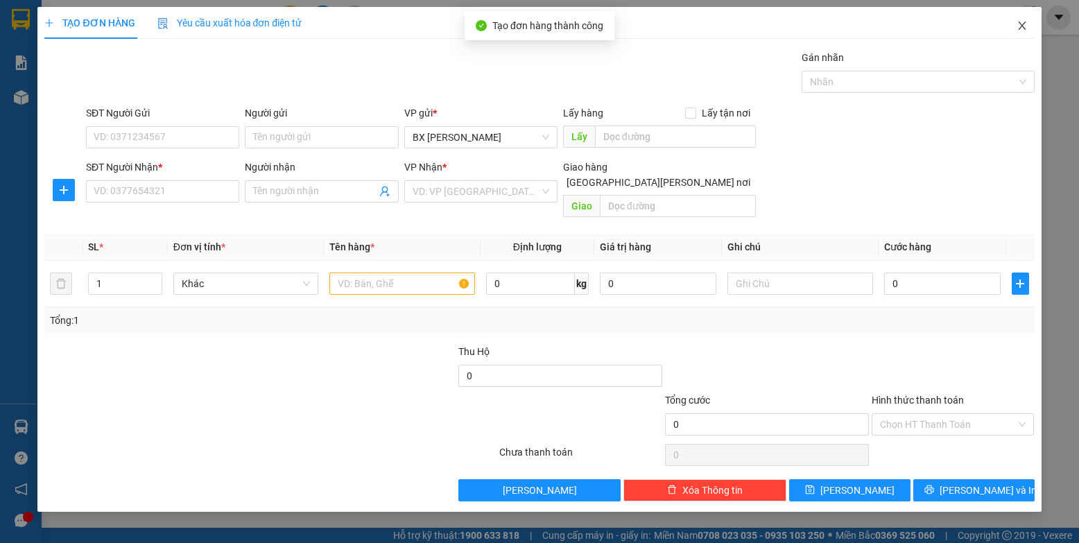
click at [1021, 27] on icon "close" at bounding box center [1022, 26] width 8 height 8
click at [1022, 22] on img at bounding box center [1028, 17] width 12 height 12
click at [1024, 22] on body "Kết quả [PERSON_NAME] ( 0 ) Bộ lọc No Data bxpvd.tananh 1 [PERSON_NAME] [PERSON…" at bounding box center [539, 271] width 1079 height 543
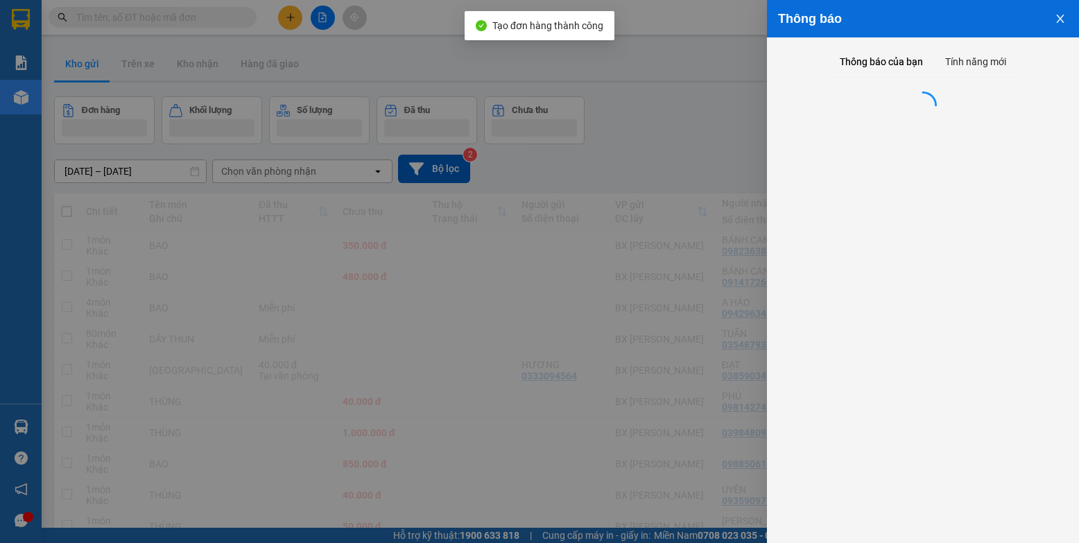
click at [1058, 17] on icon "close" at bounding box center [1060, 18] width 11 height 11
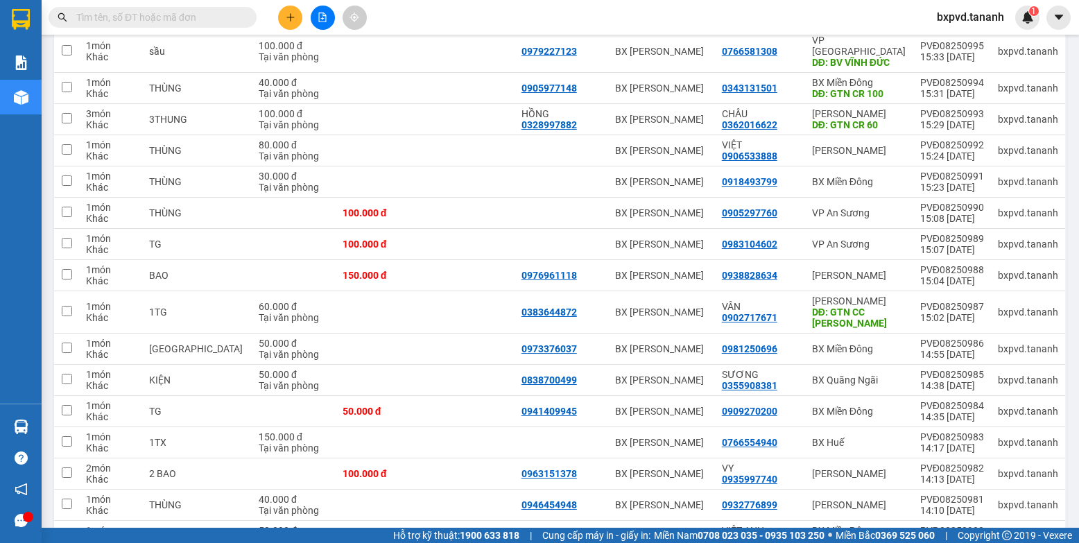
scroll to position [2644, 0]
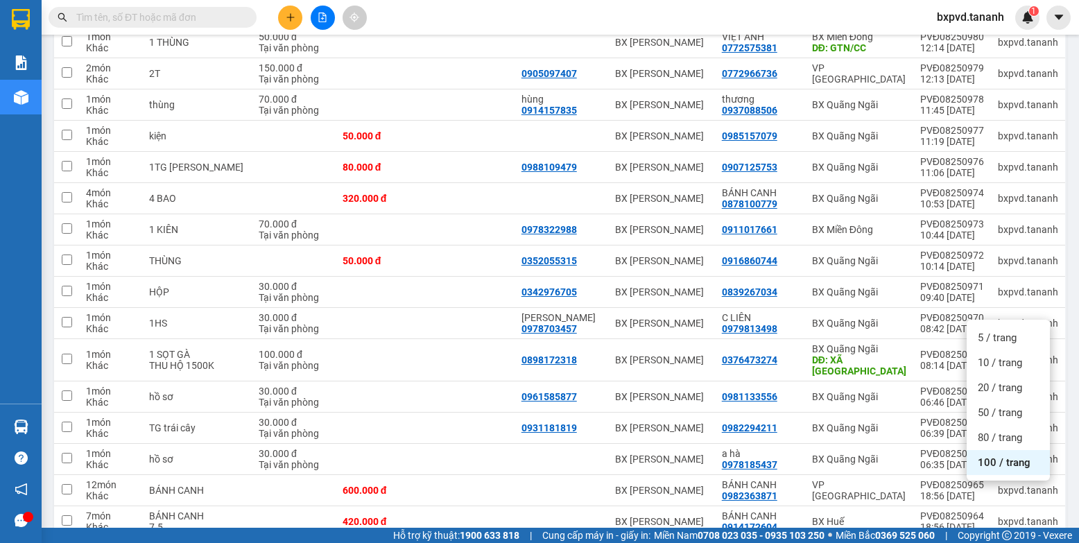
click at [990, 461] on span "100 / trang" at bounding box center [1004, 463] width 53 height 14
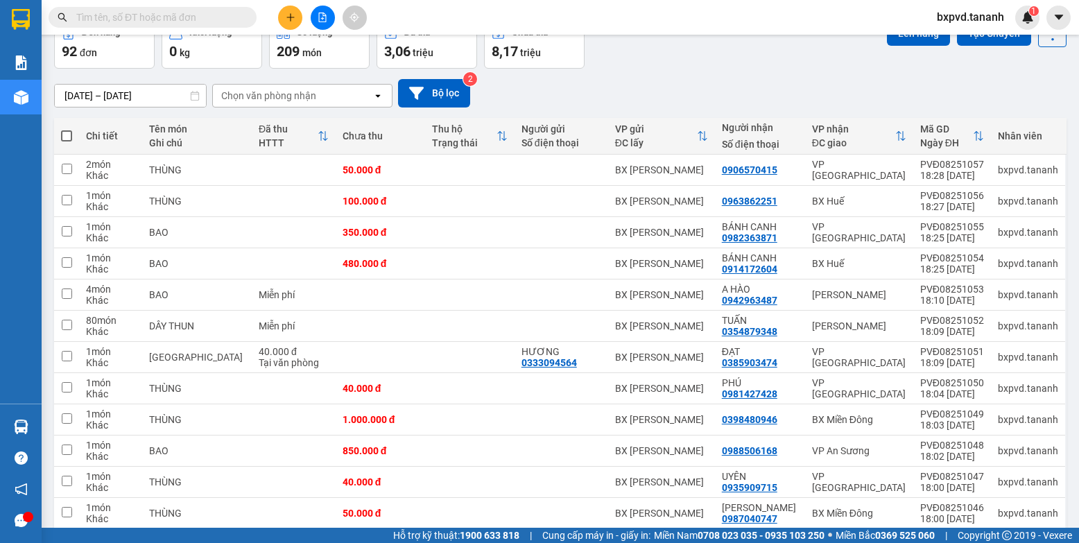
scroll to position [0, 0]
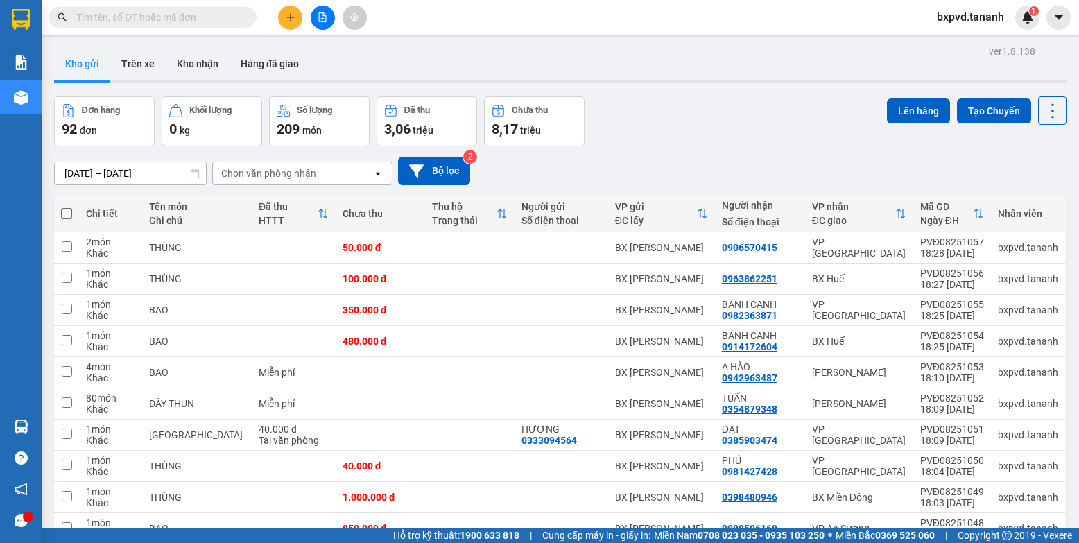
click at [64, 210] on span at bounding box center [66, 213] width 11 height 11
click at [67, 207] on input "checkbox" at bounding box center [67, 207] width 0 height 0
checkbox input "true"
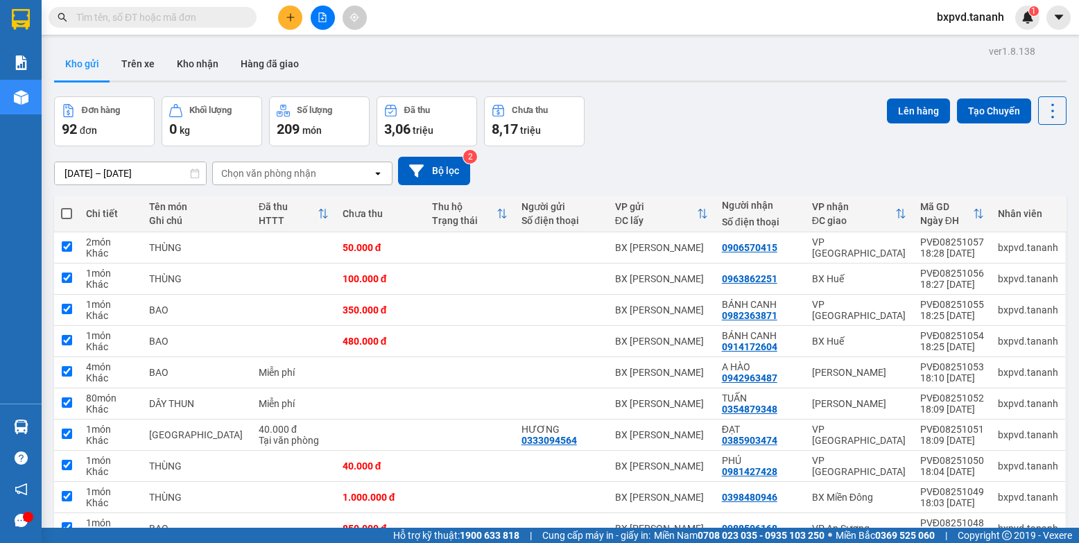
checkbox input "true"
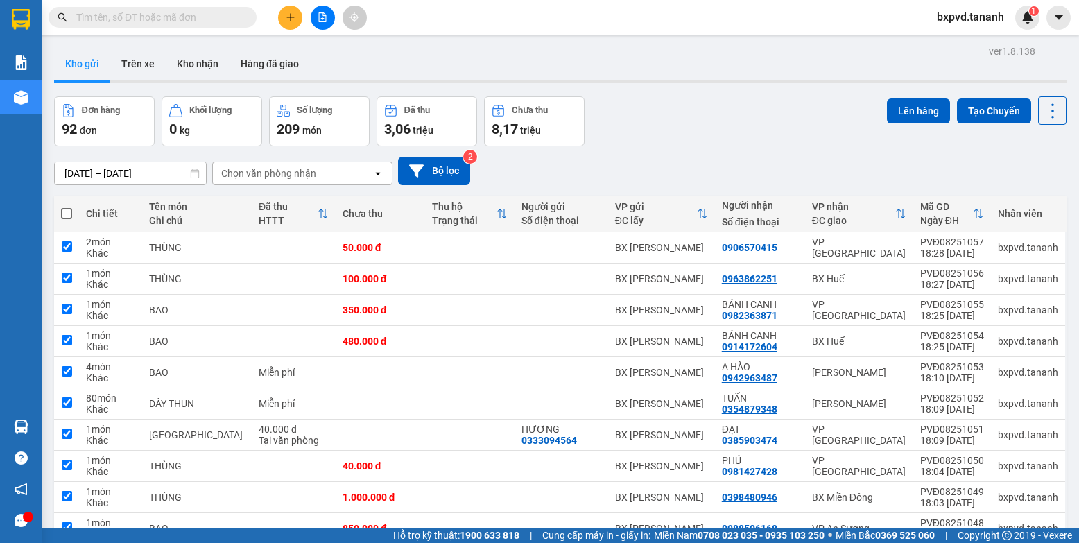
checkbox input "true"
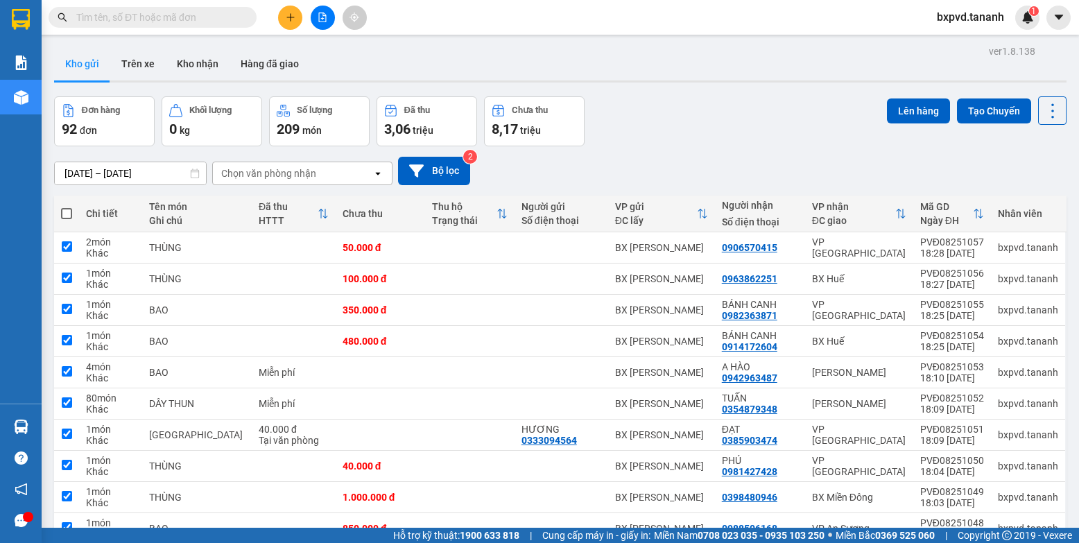
checkbox input "true"
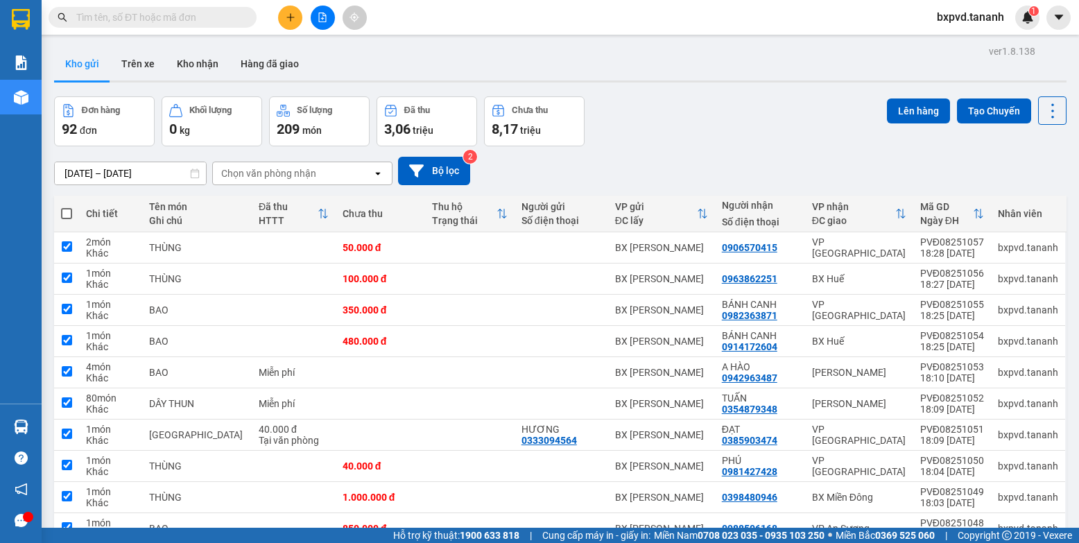
checkbox input "true"
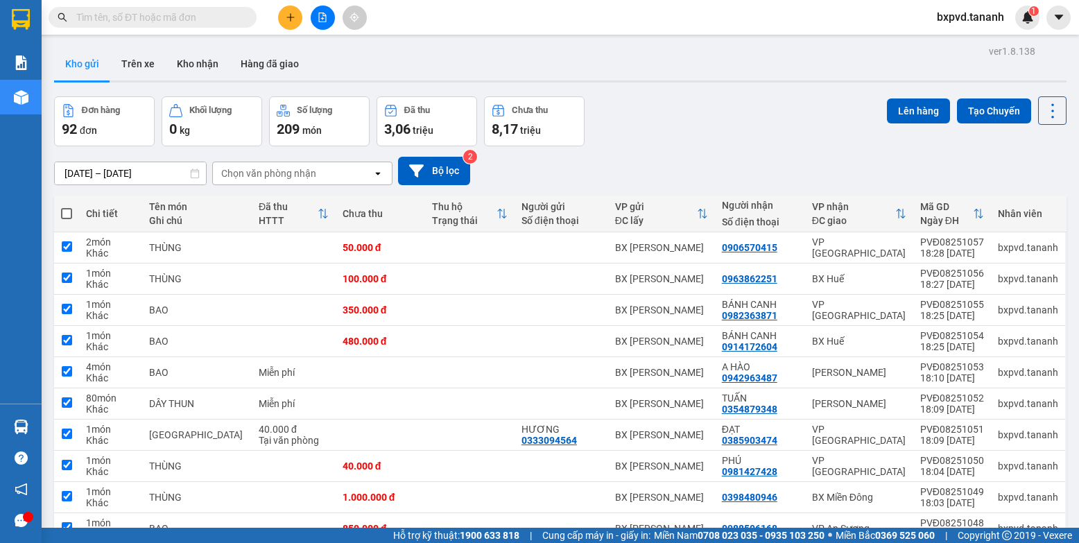
checkbox input "true"
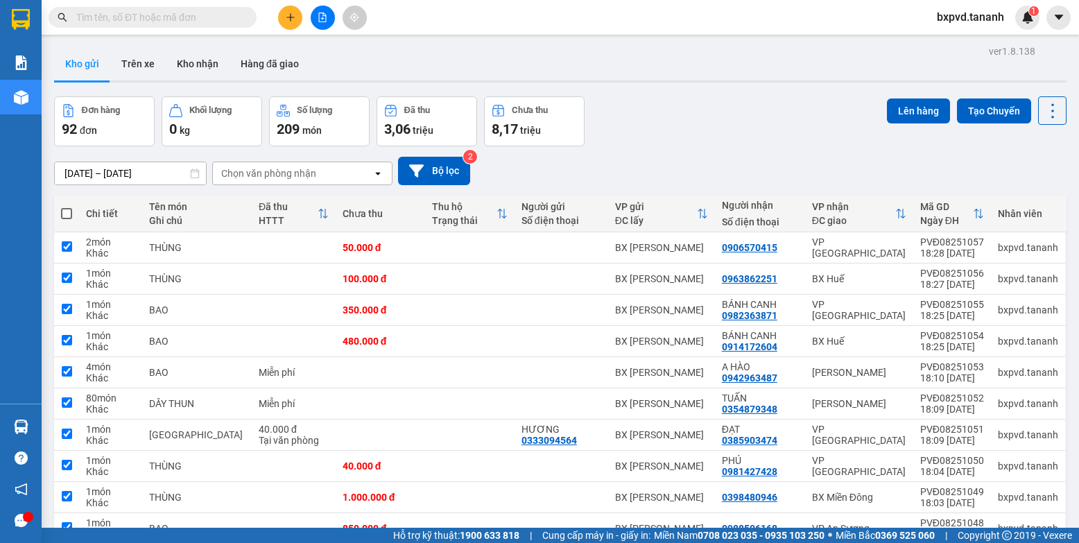
checkbox input "true"
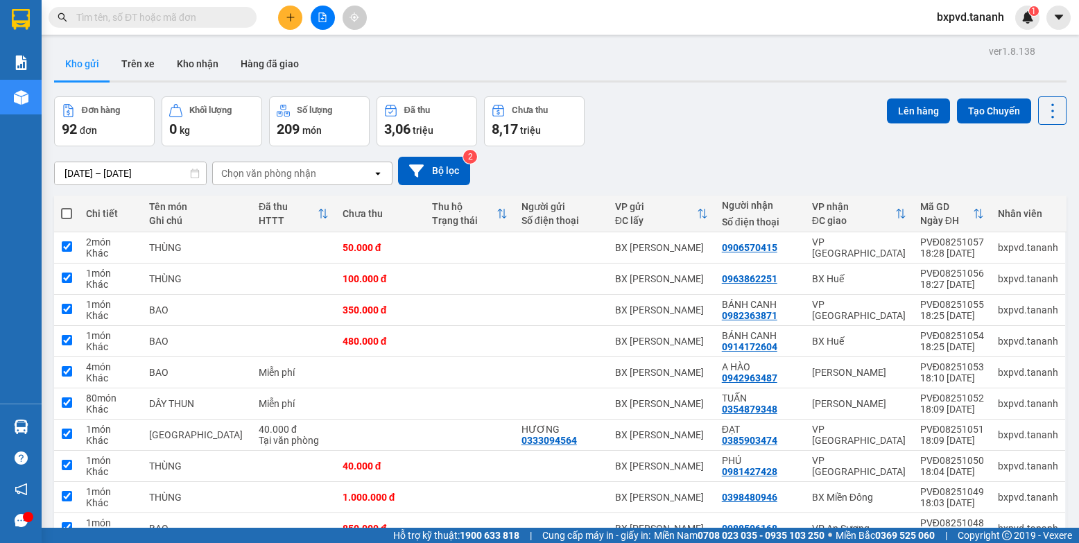
checkbox input "true"
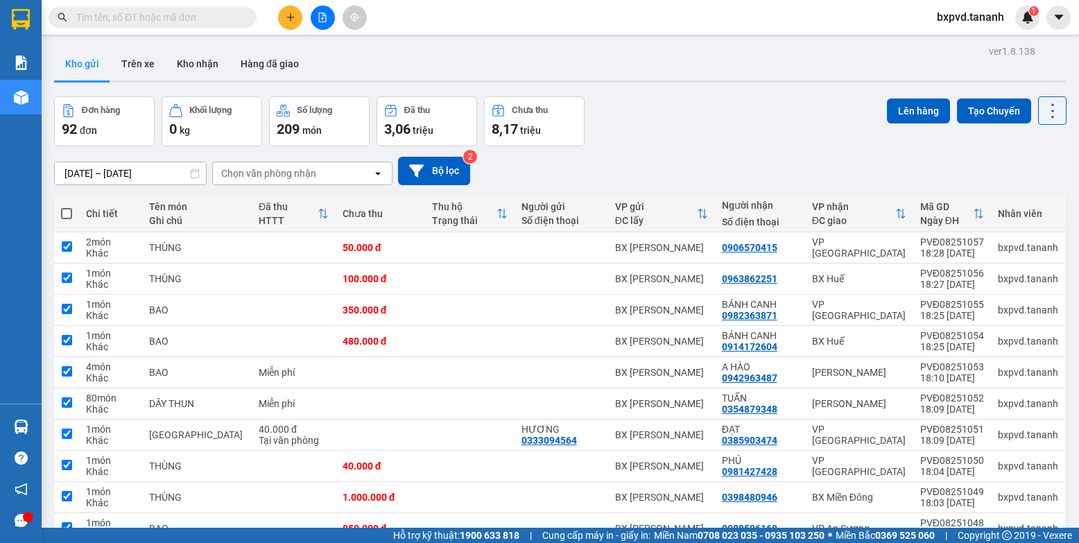
checkbox input "true"
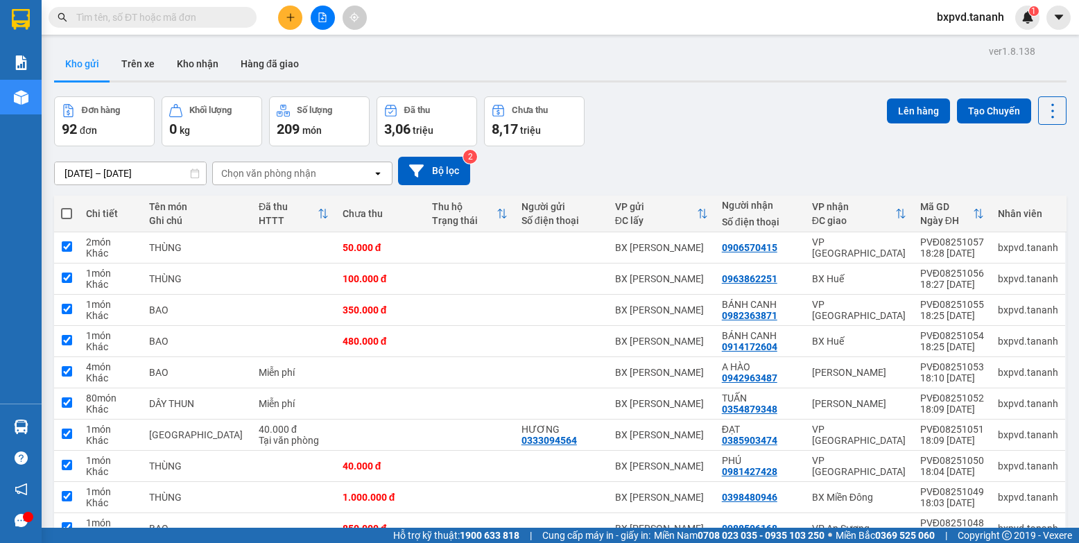
checkbox input "true"
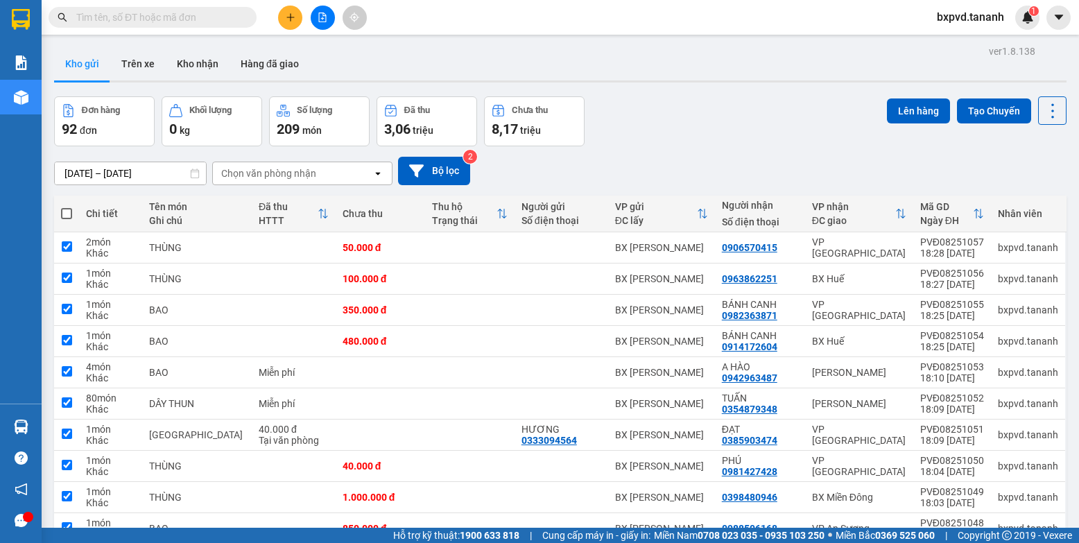
checkbox input "true"
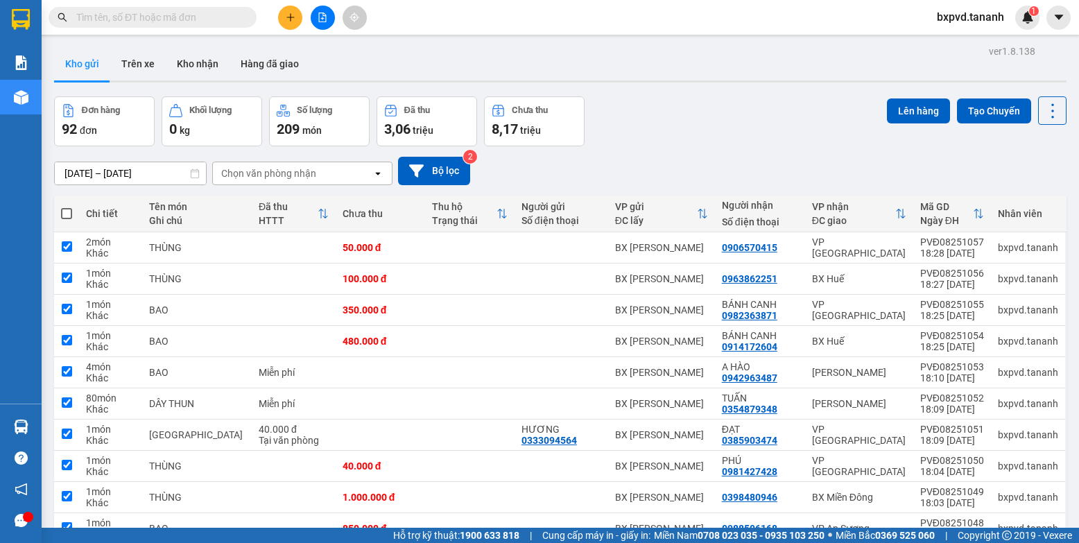
checkbox input "true"
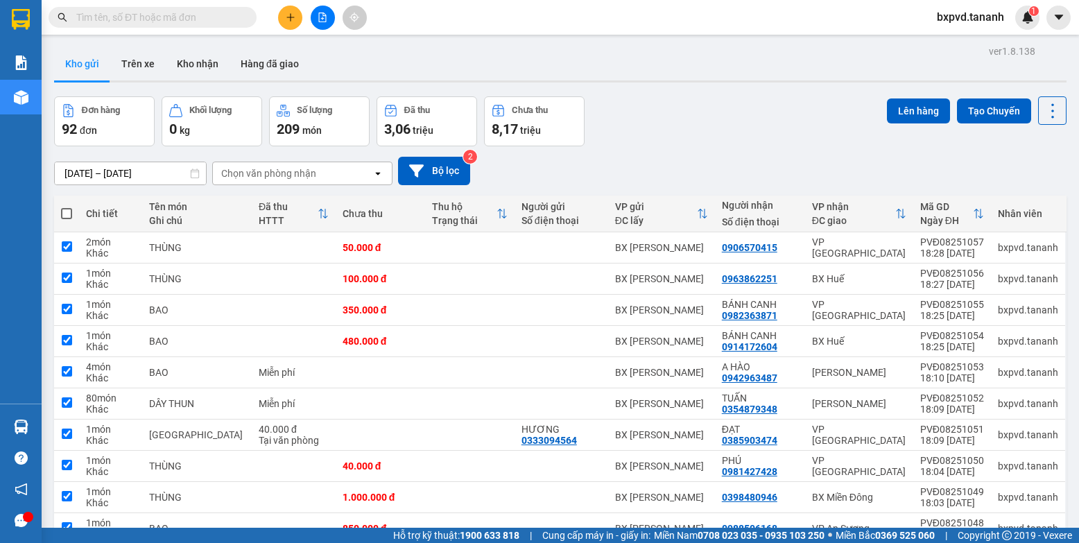
checkbox input "true"
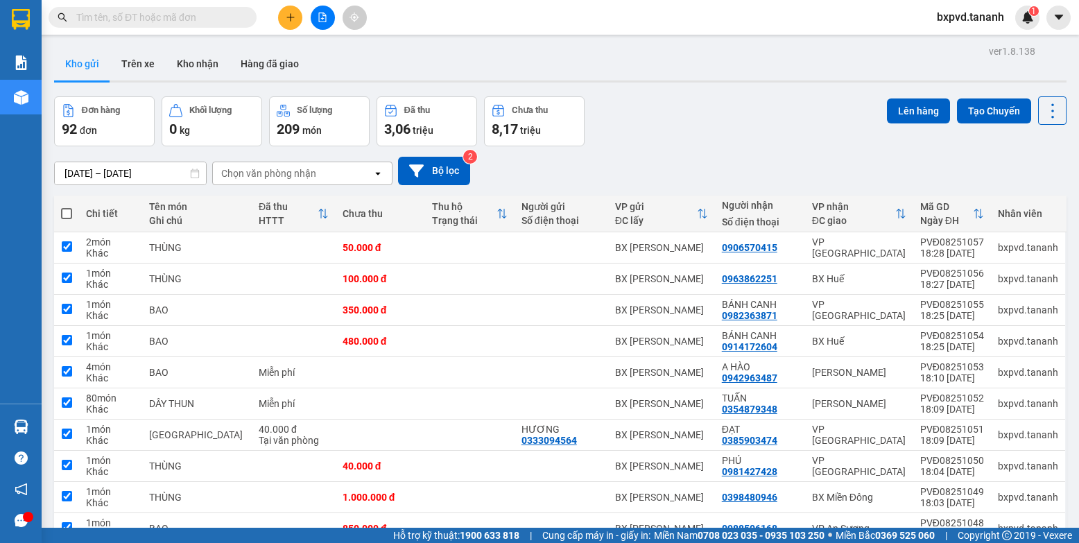
checkbox input "true"
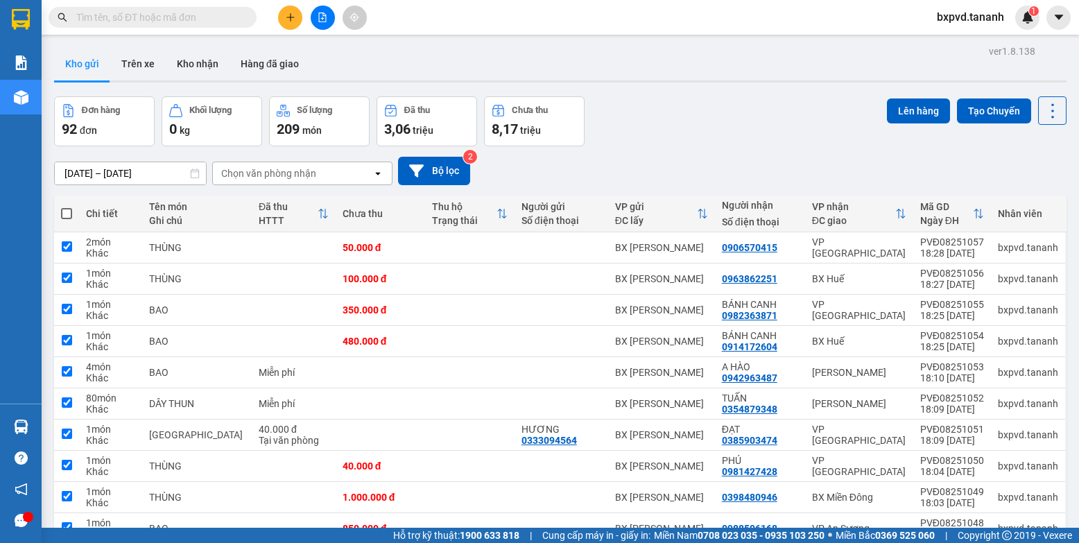
checkbox input "true"
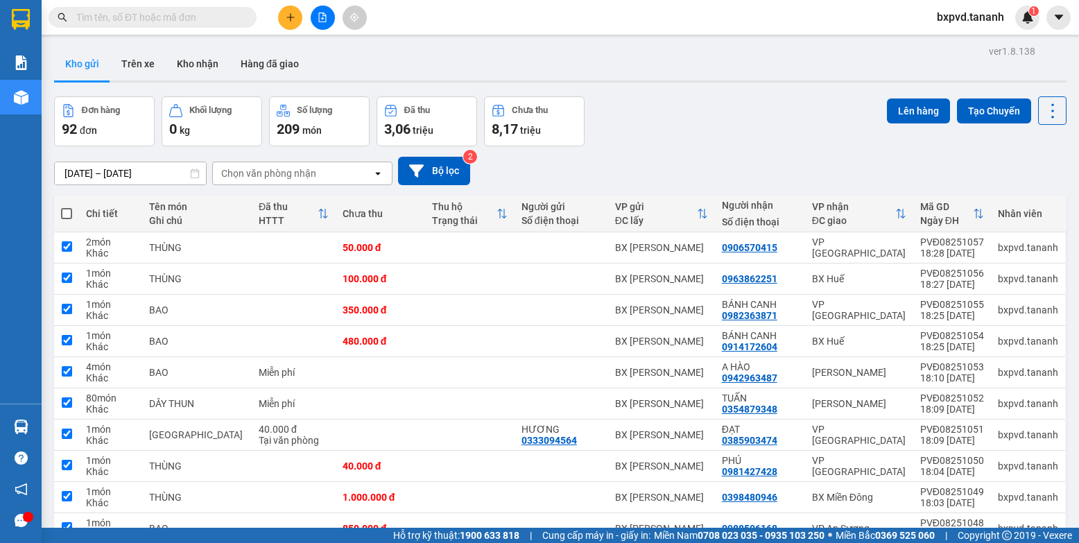
checkbox input "true"
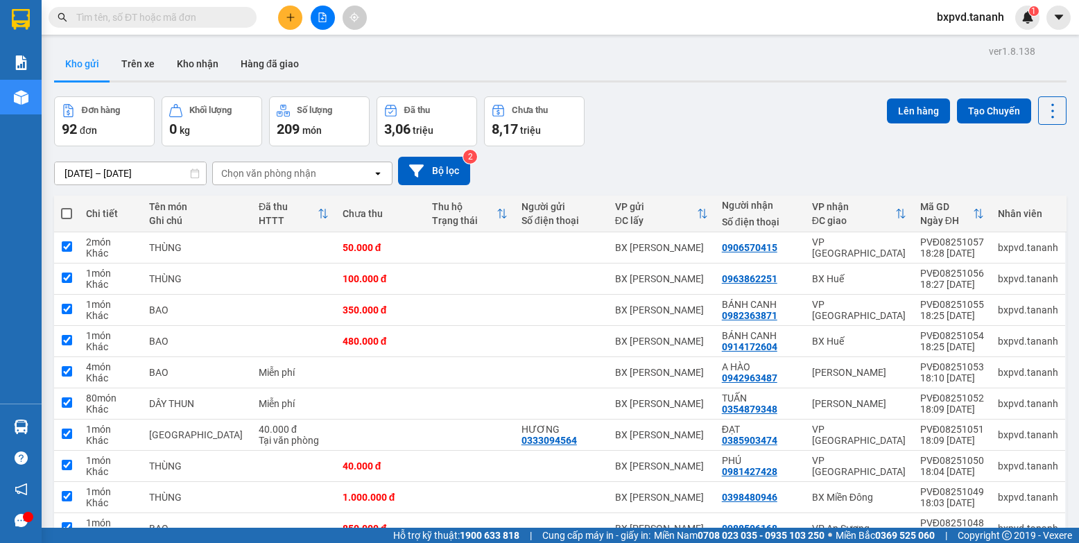
checkbox input "true"
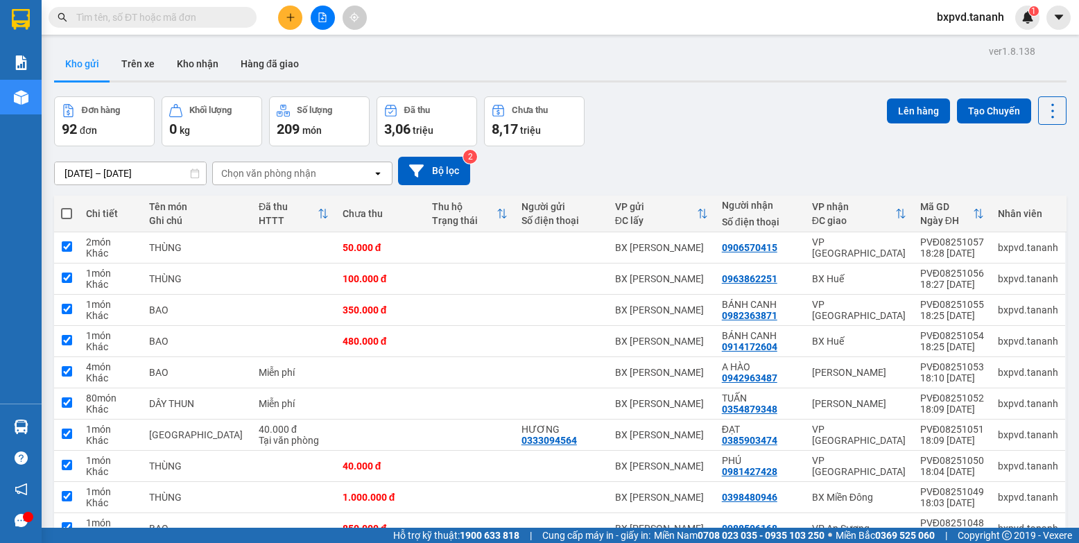
checkbox input "true"
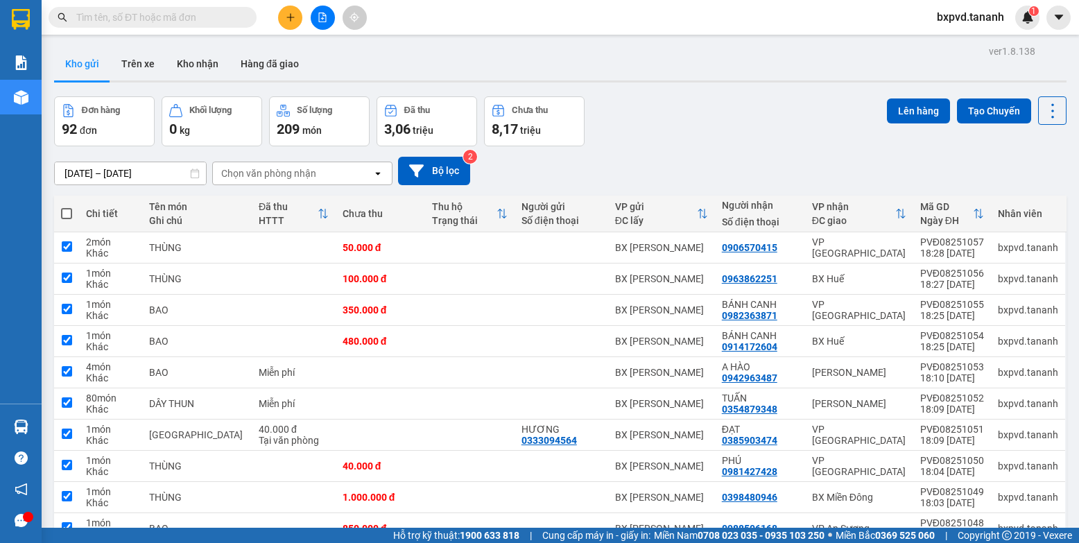
checkbox input "true"
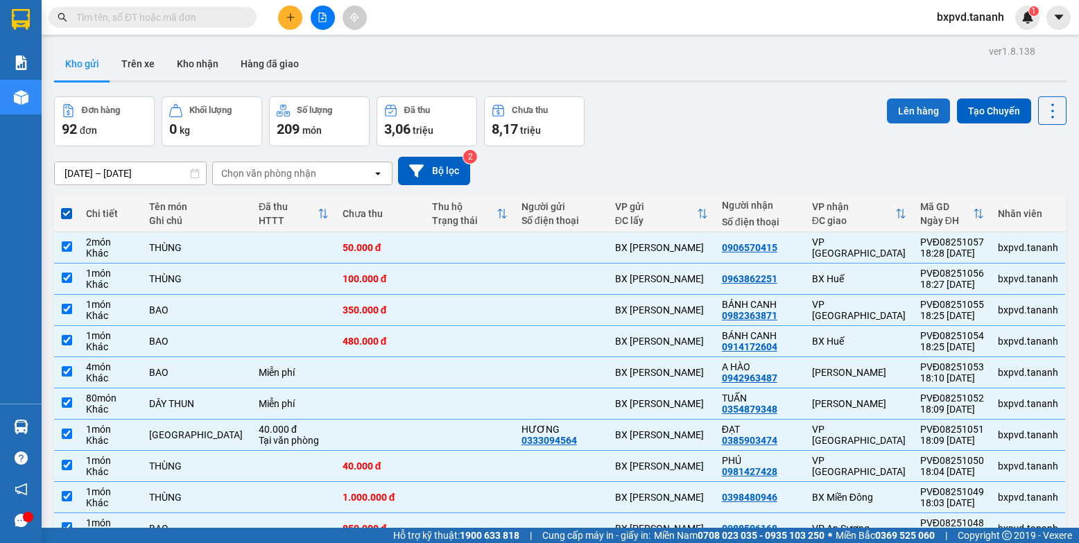
click at [887, 113] on button "Lên hàng" at bounding box center [918, 110] width 63 height 25
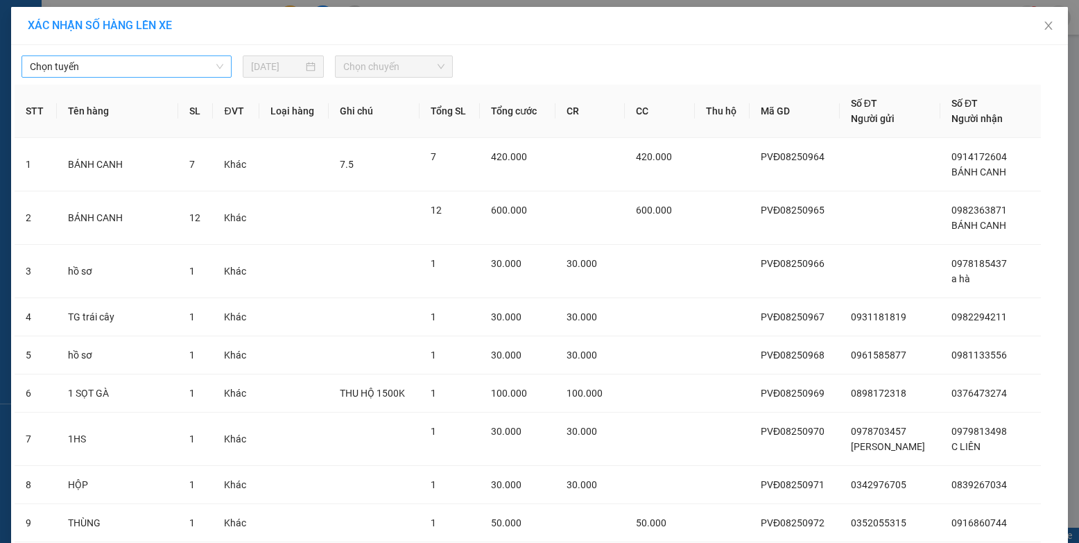
click at [180, 74] on span "Chọn tuyến" at bounding box center [127, 66] width 194 height 21
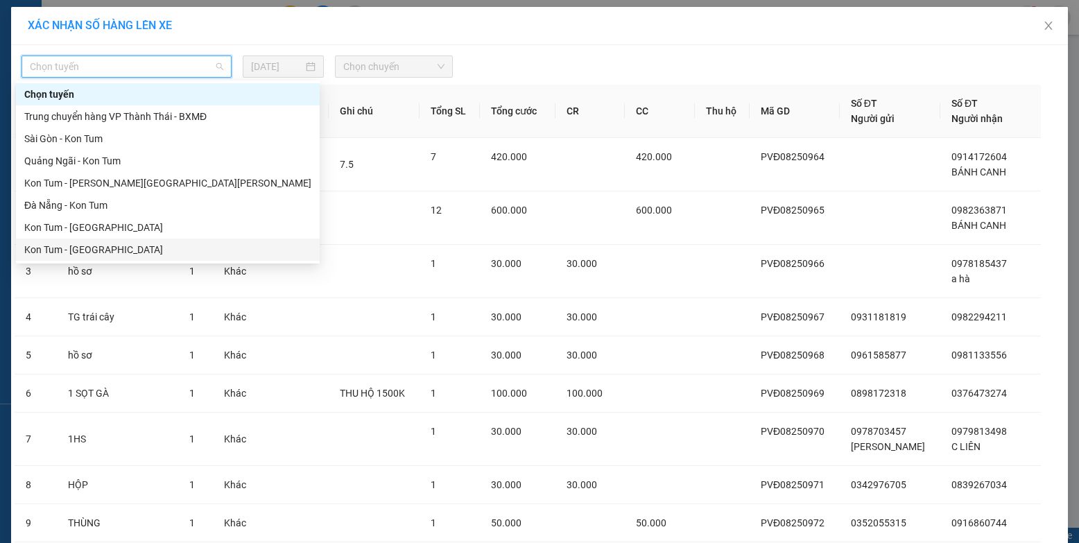
click at [128, 250] on div "Kon Tum - [GEOGRAPHIC_DATA]" at bounding box center [167, 249] width 287 height 15
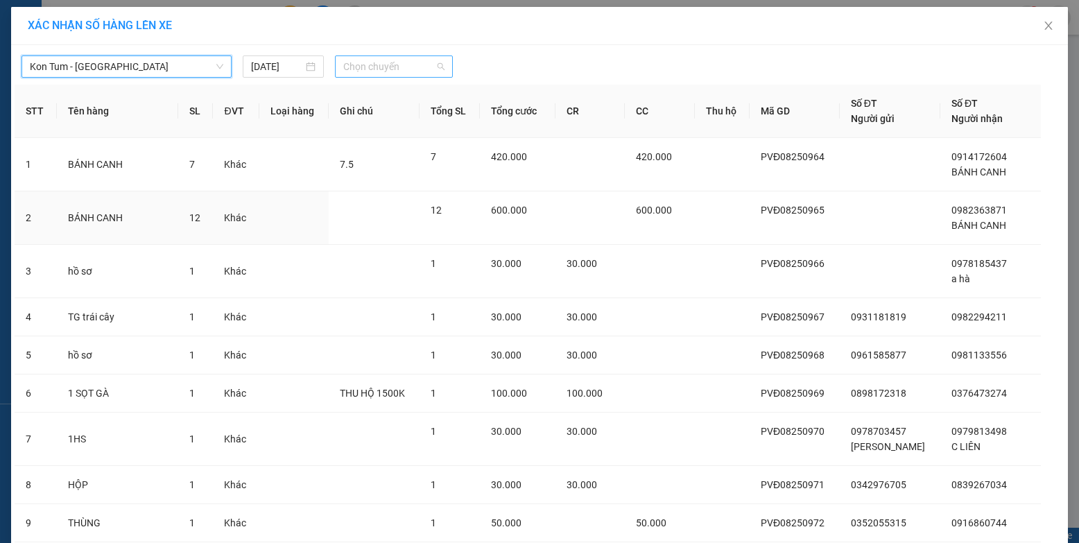
click at [361, 69] on span "Chọn chuyến" at bounding box center [393, 66] width 101 height 21
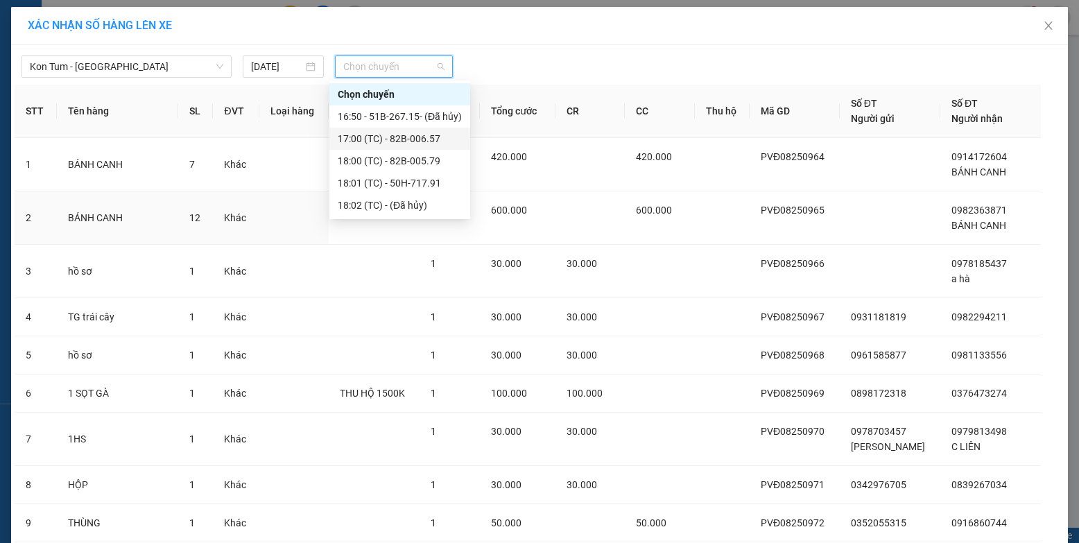
click at [372, 139] on div "17:00 (TC) - 82B-006.57" at bounding box center [400, 138] width 124 height 15
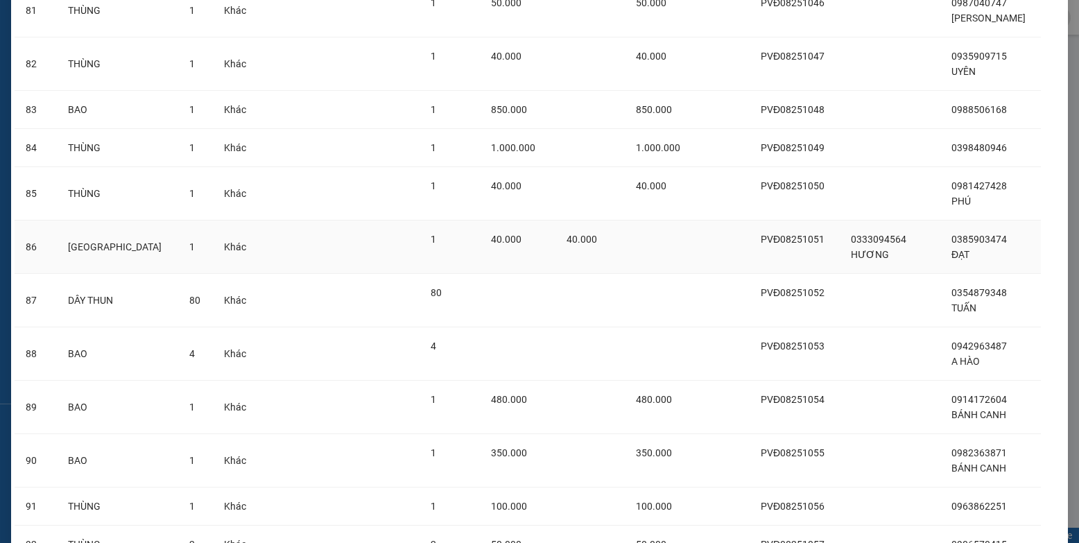
scroll to position [3883, 0]
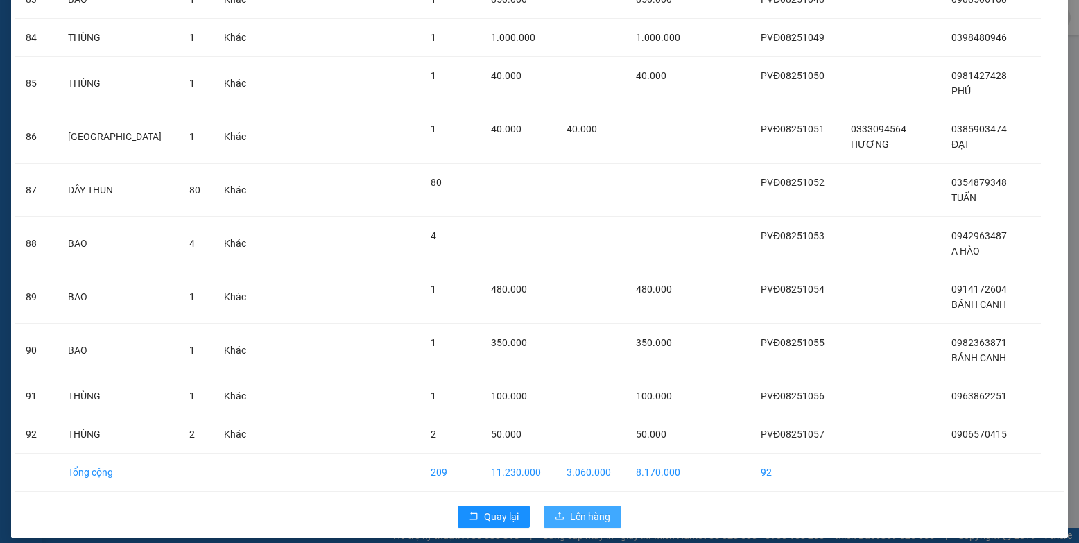
click at [570, 509] on span "Lên hàng" at bounding box center [590, 516] width 40 height 15
